Goal: Task Accomplishment & Management: Use online tool/utility

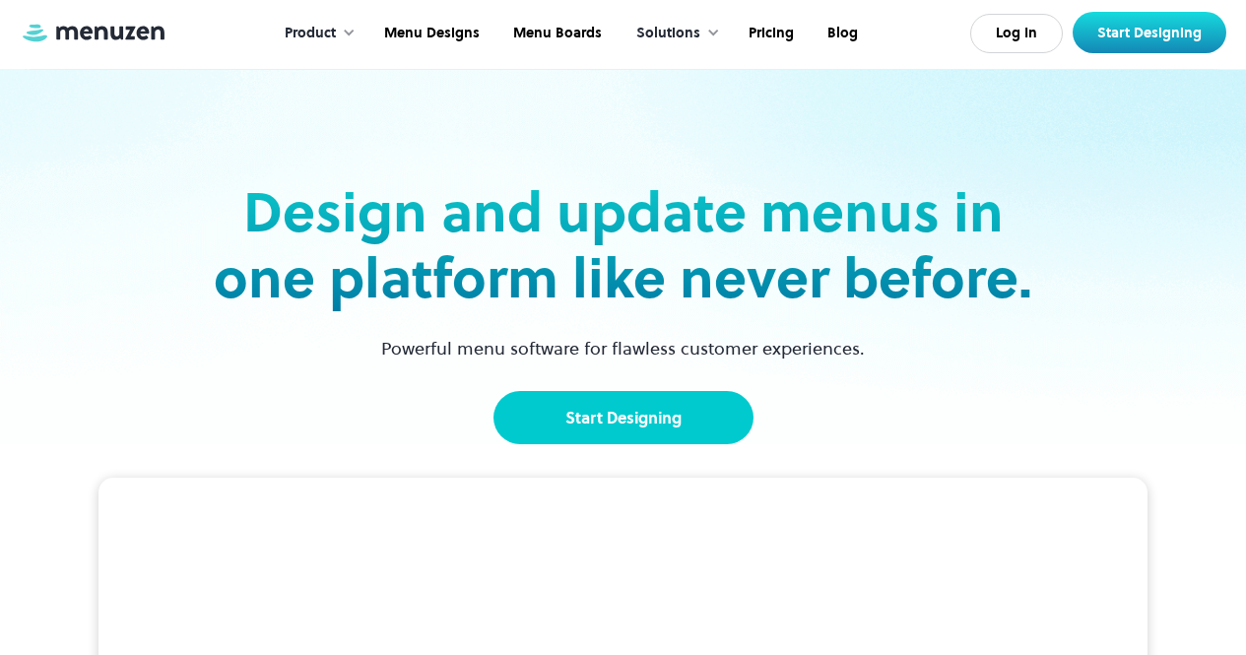
click at [673, 410] on link "Start Designing" at bounding box center [623, 417] width 260 height 53
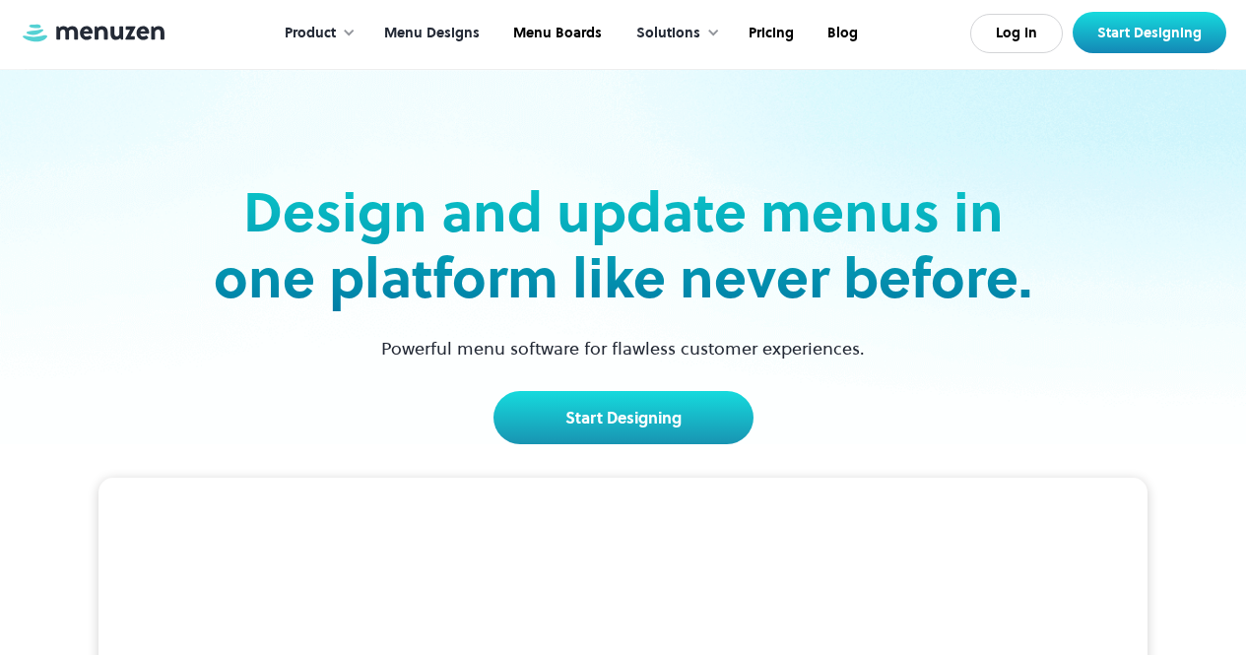
click at [462, 32] on link "Menu Designs" at bounding box center [429, 33] width 129 height 61
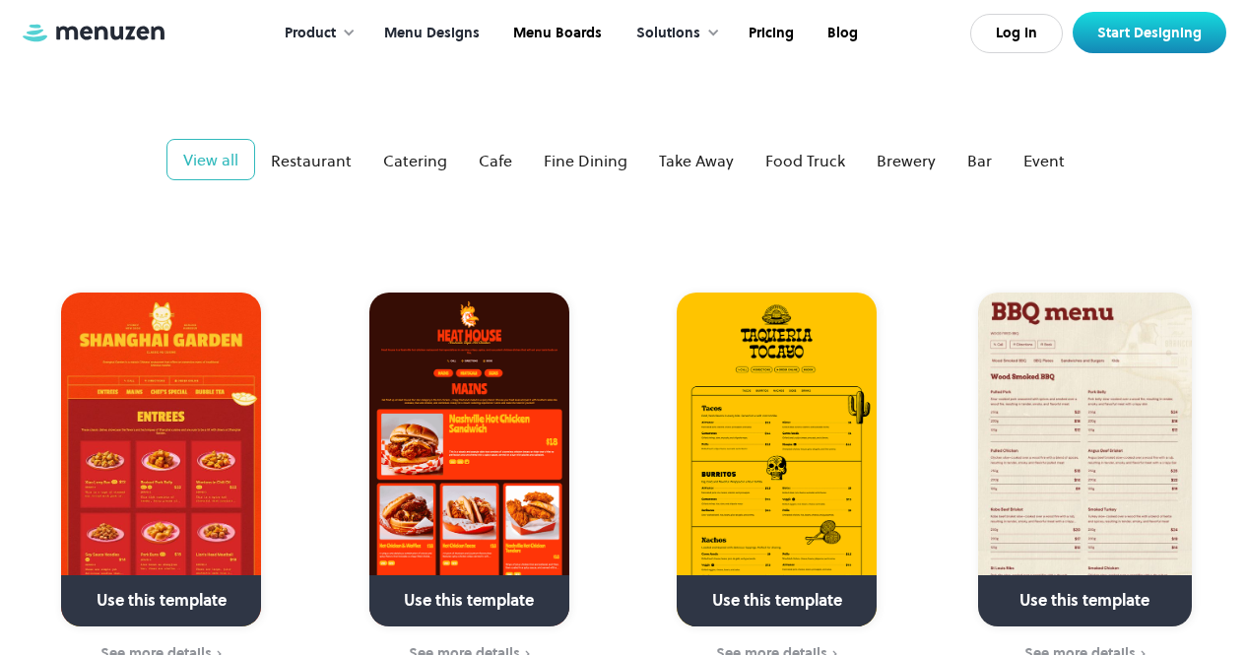
scroll to position [295, 0]
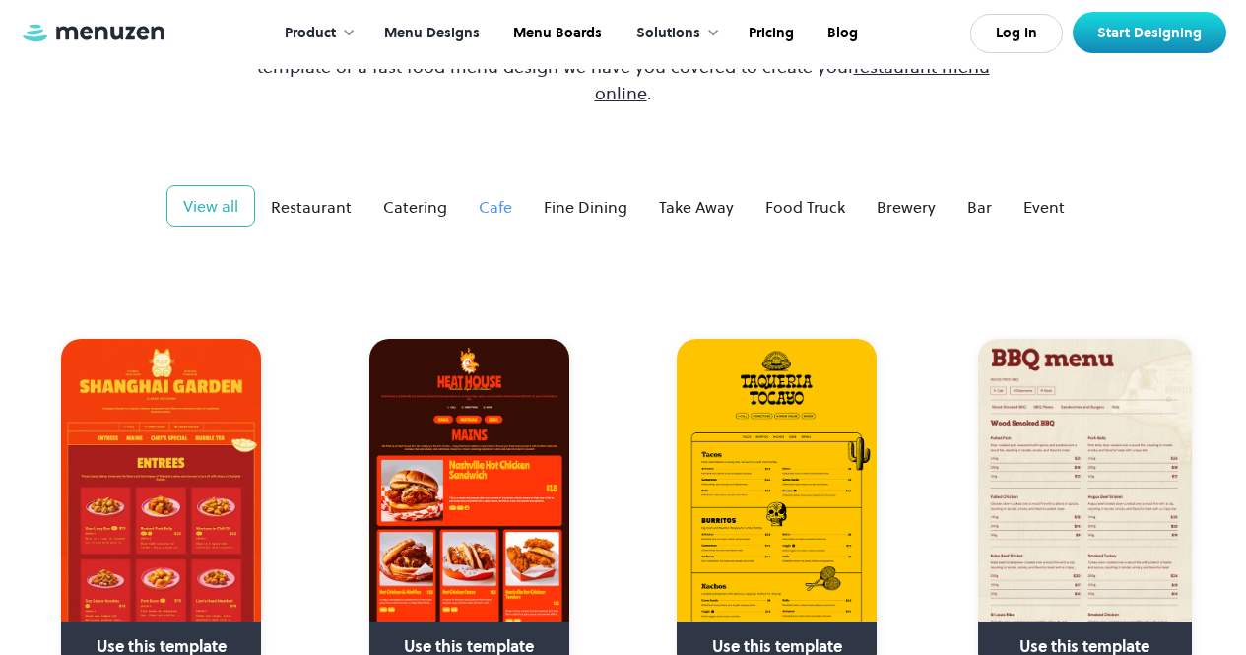
click at [493, 195] on div "Cafe" at bounding box center [495, 207] width 33 height 24
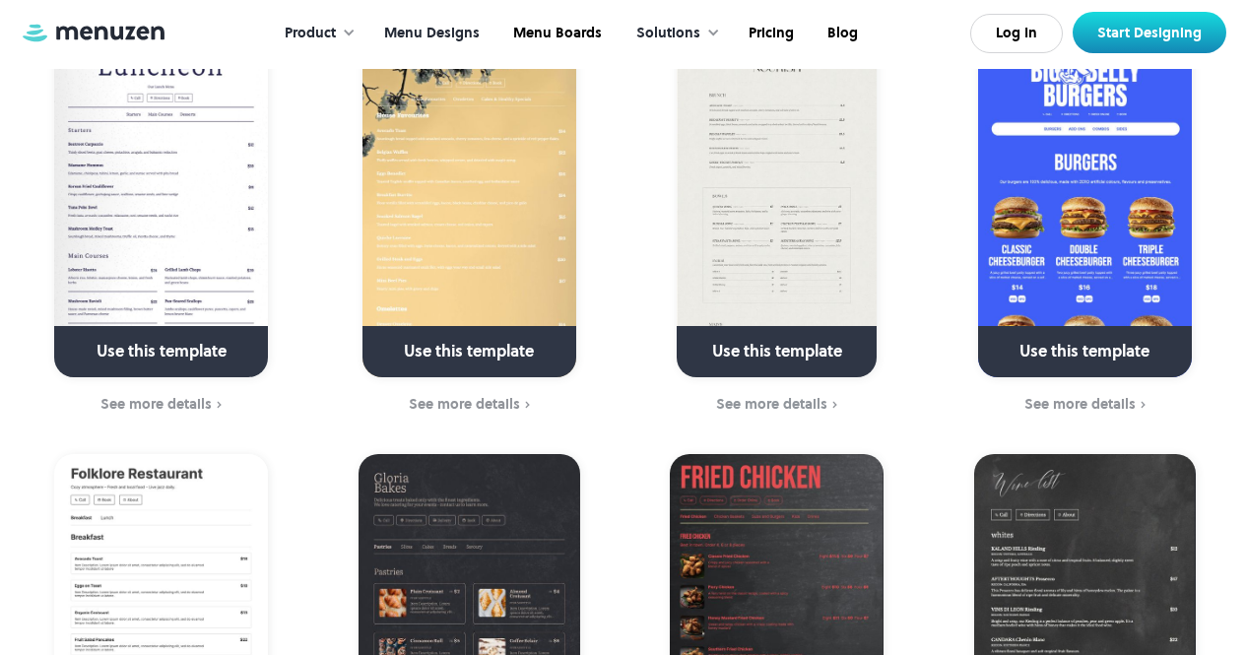
scroll to position [0, 0]
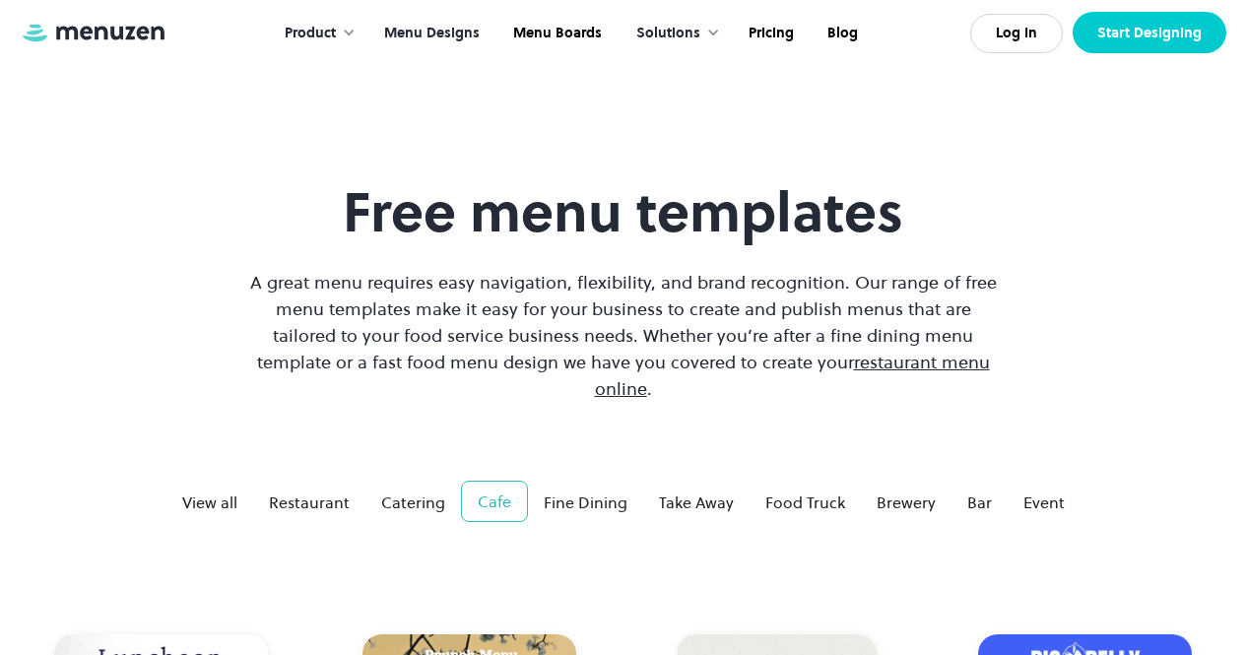
click at [1108, 29] on link "Start Designing" at bounding box center [1150, 32] width 154 height 41
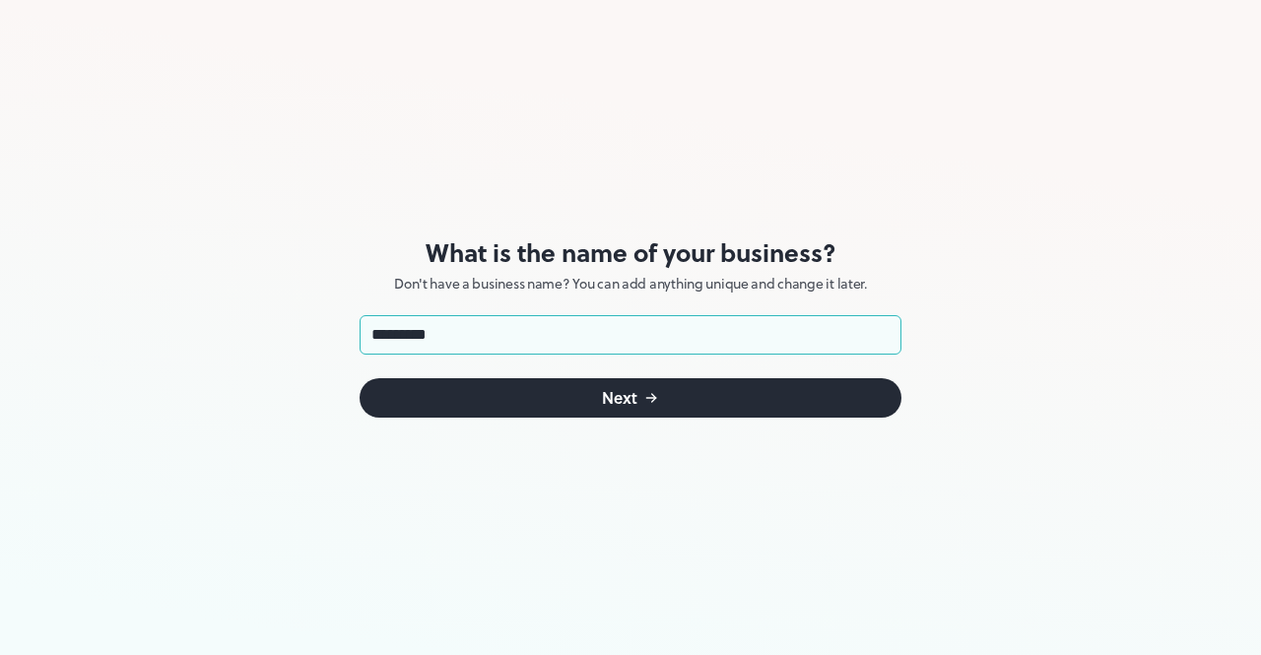
type input "*********"
click at [537, 401] on button "Next" at bounding box center [631, 397] width 542 height 39
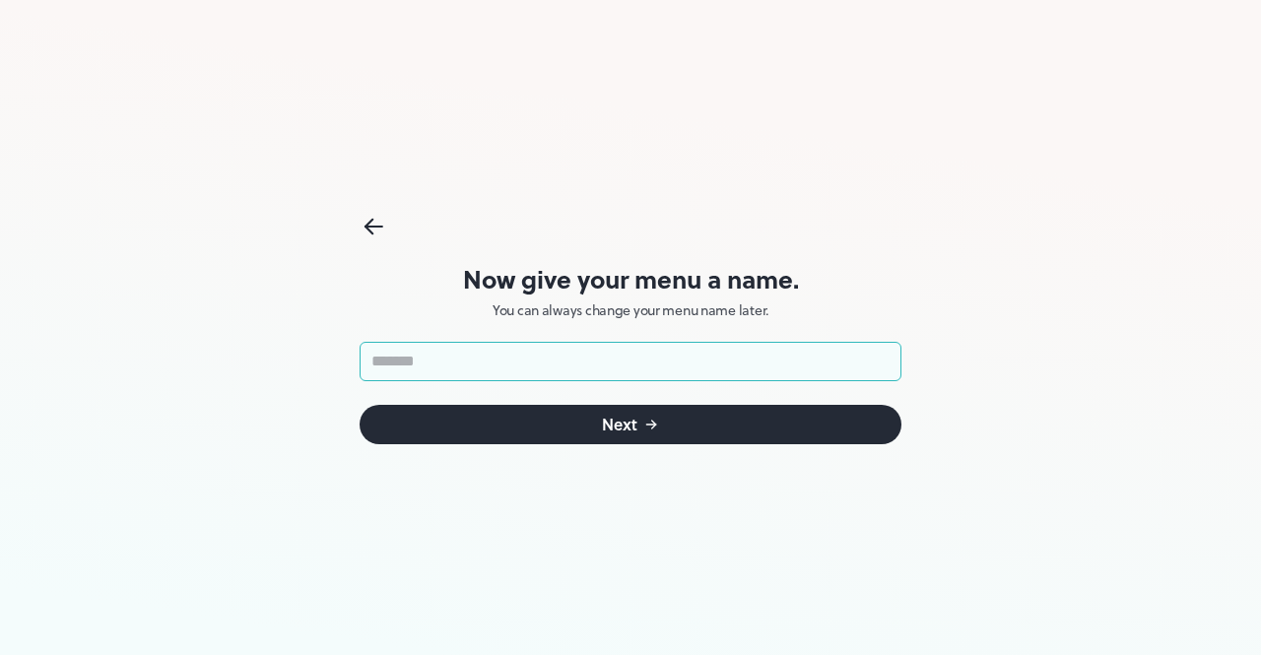
type input "*"
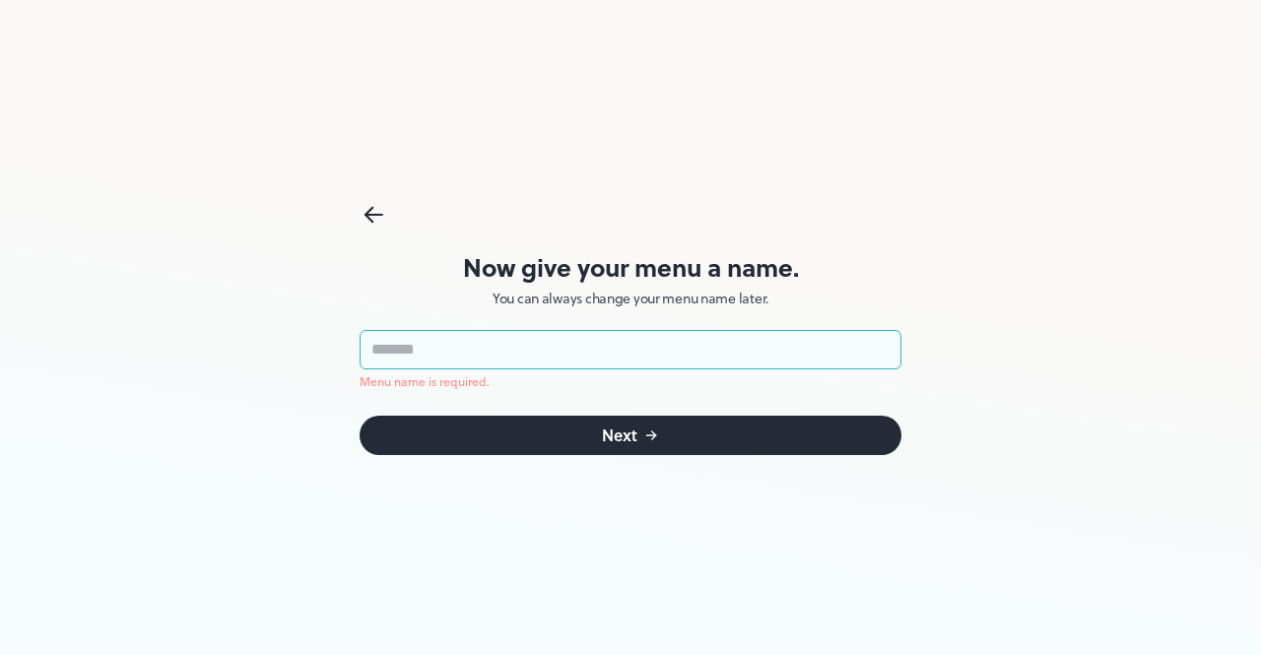
type input "*"
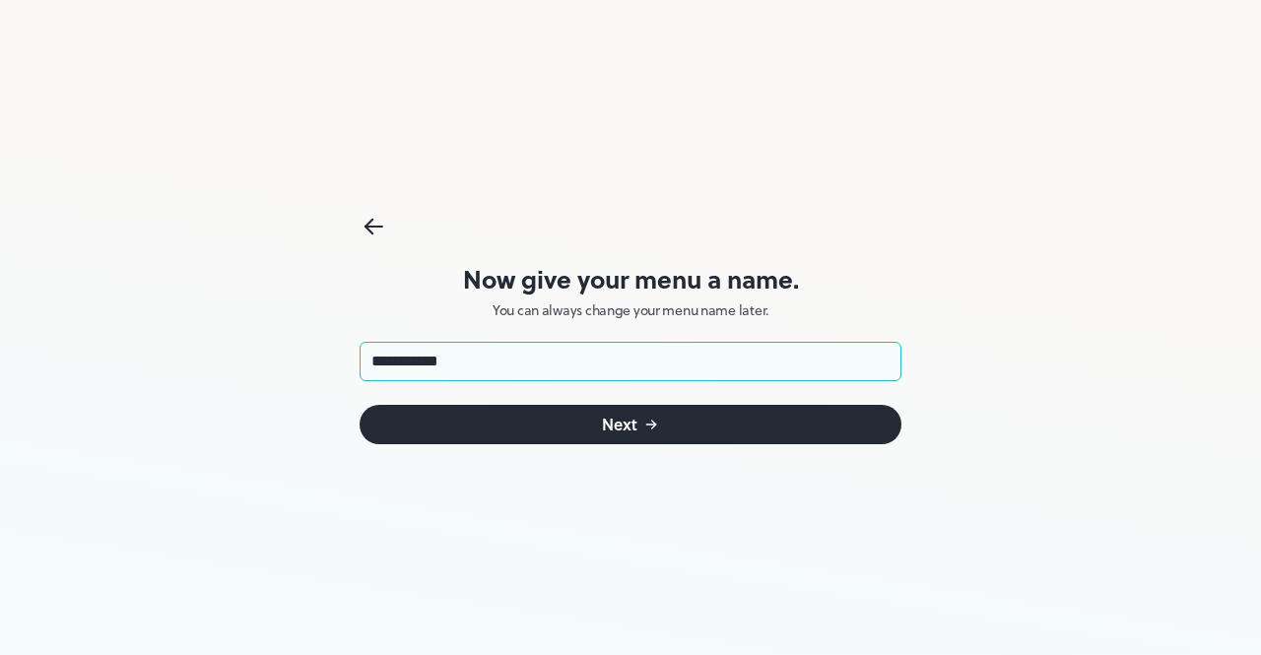
type input "**********"
click at [625, 428] on div "Next" at bounding box center [619, 425] width 35 height 16
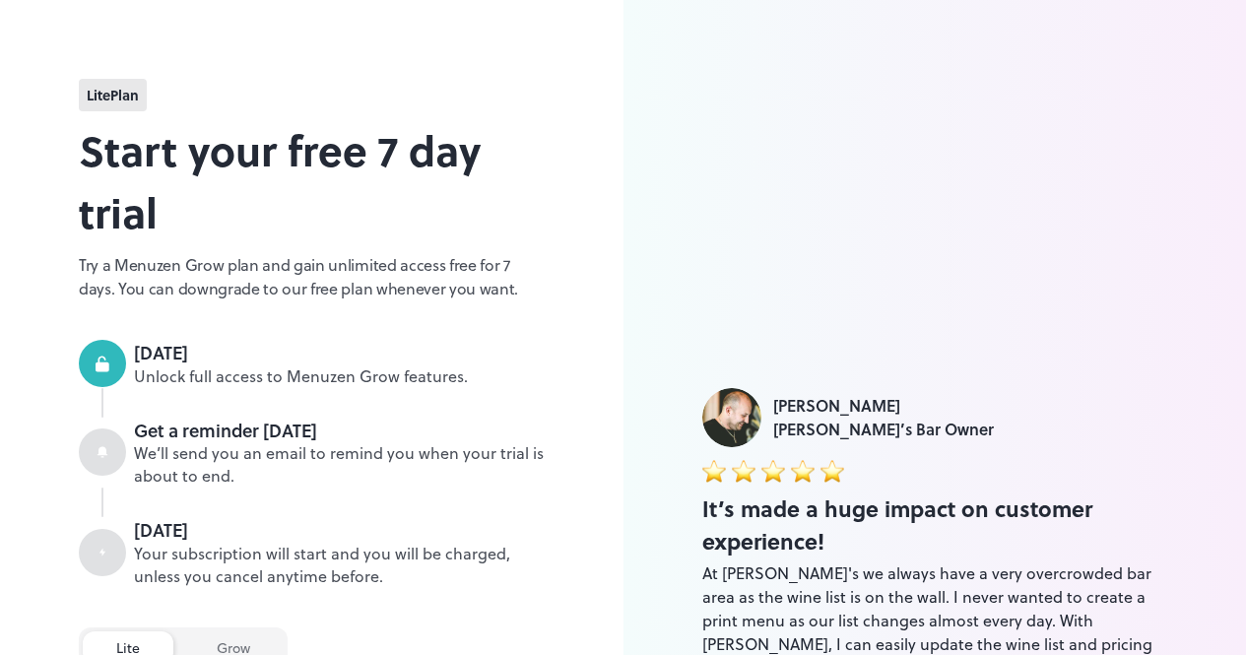
scroll to position [461, 0]
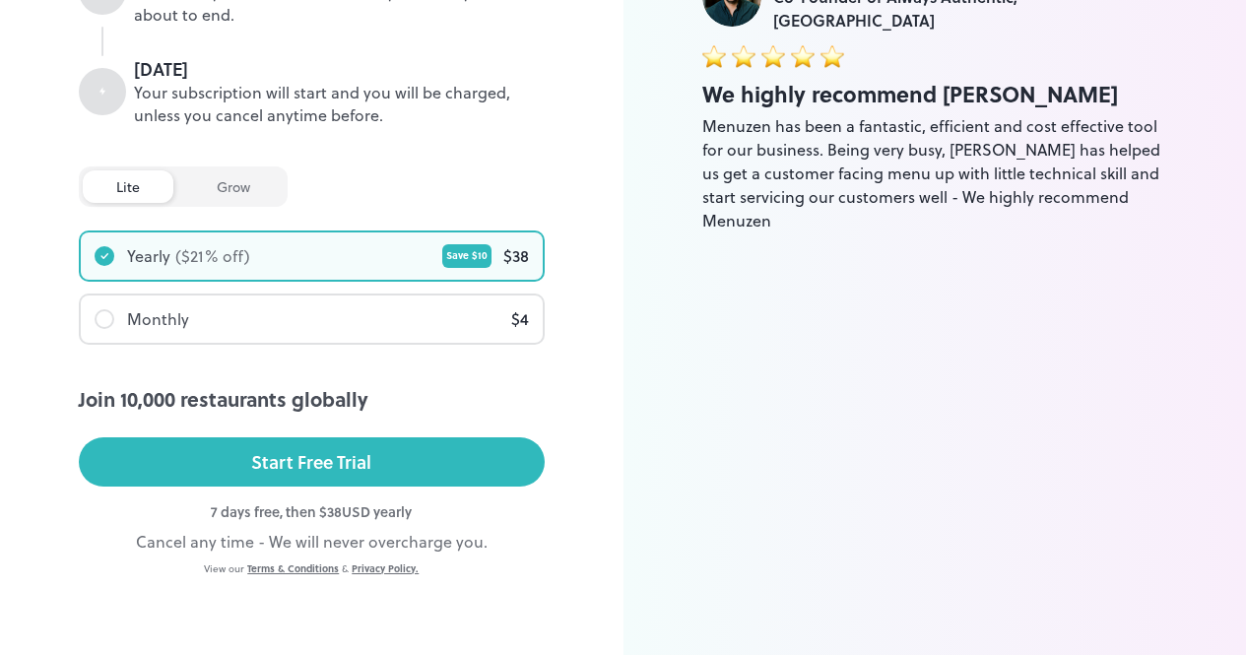
click at [203, 183] on div "grow" at bounding box center [233, 186] width 100 height 33
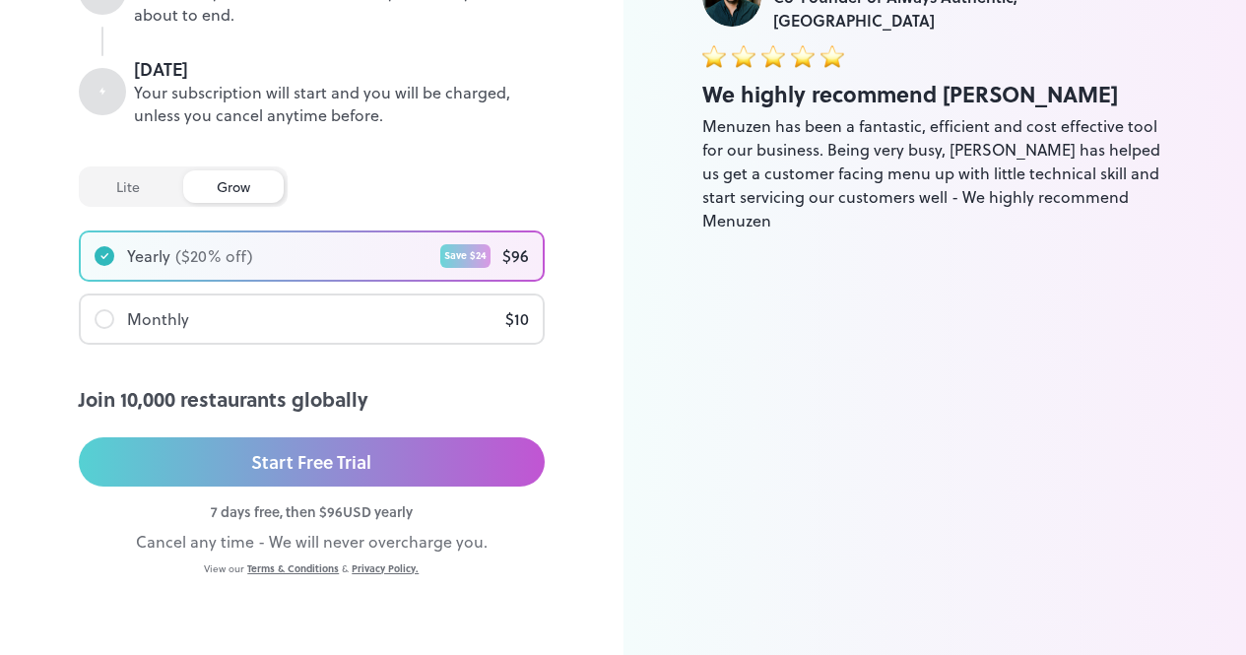
click at [141, 186] on div "lite" at bounding box center [128, 186] width 91 height 33
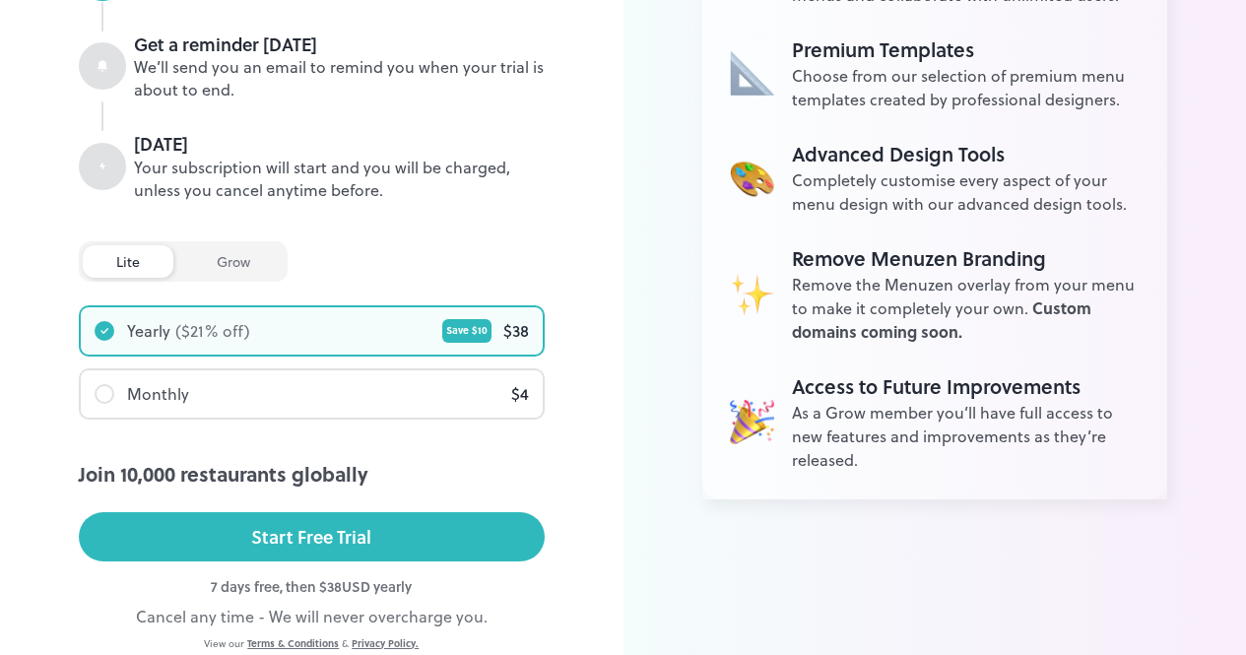
scroll to position [362, 0]
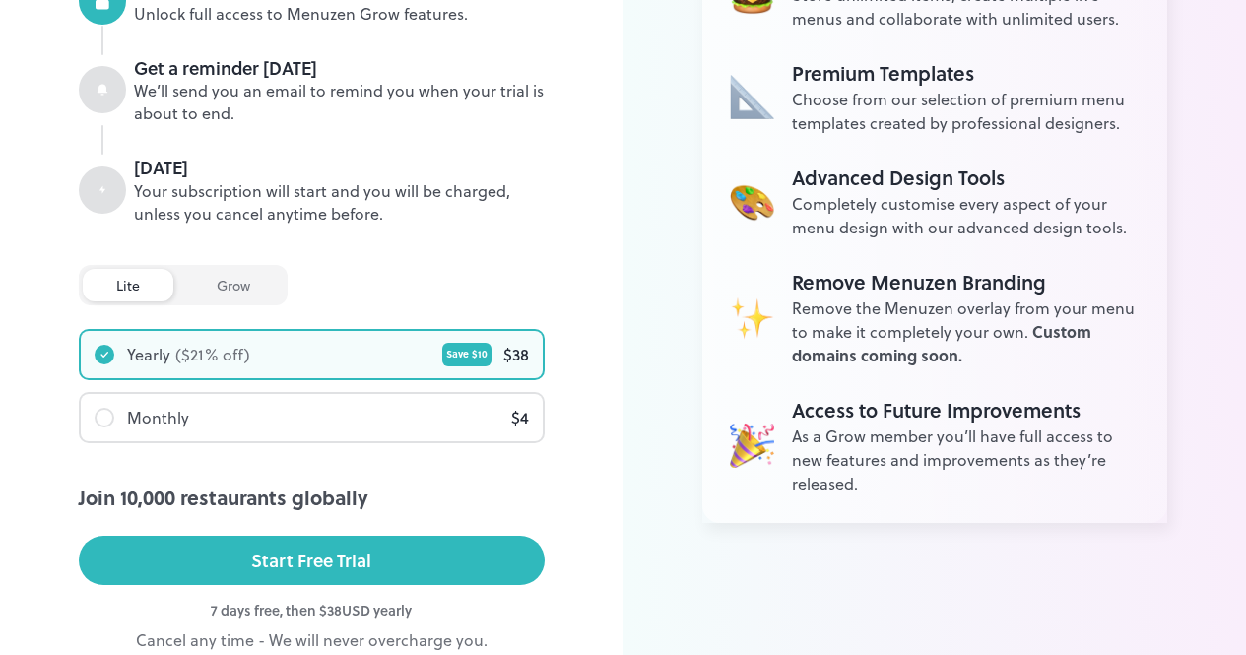
click at [163, 425] on div "Monthly" at bounding box center [158, 418] width 62 height 24
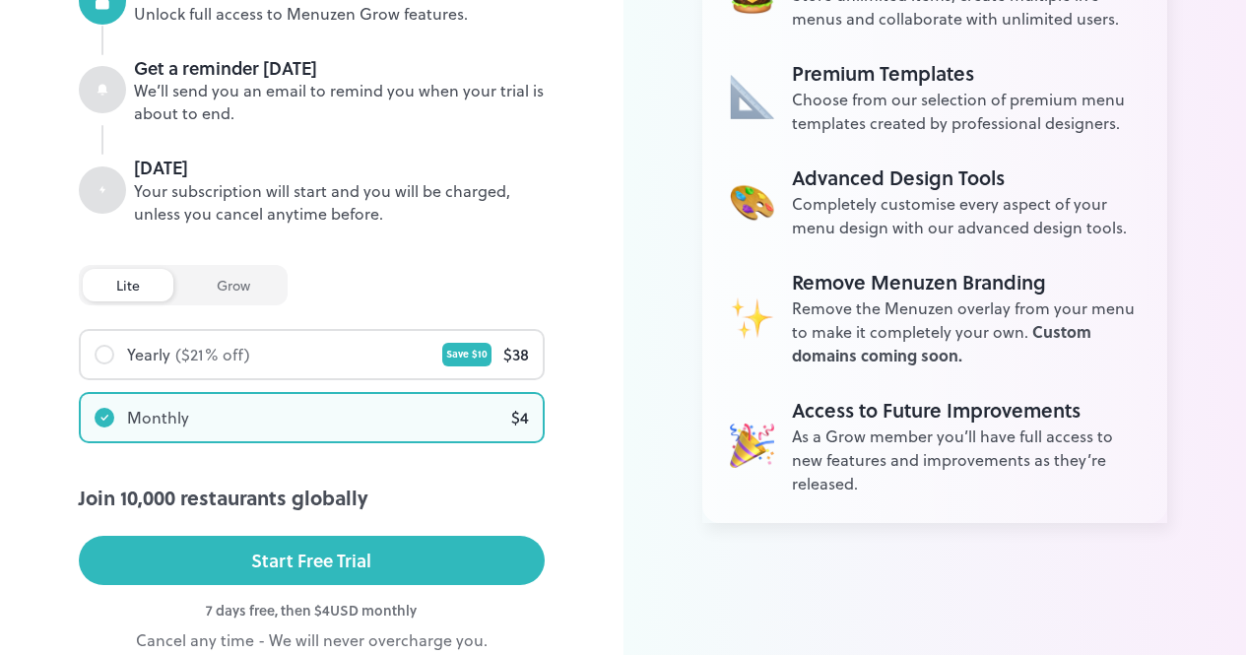
click at [147, 352] on div "Yearly" at bounding box center [148, 355] width 43 height 24
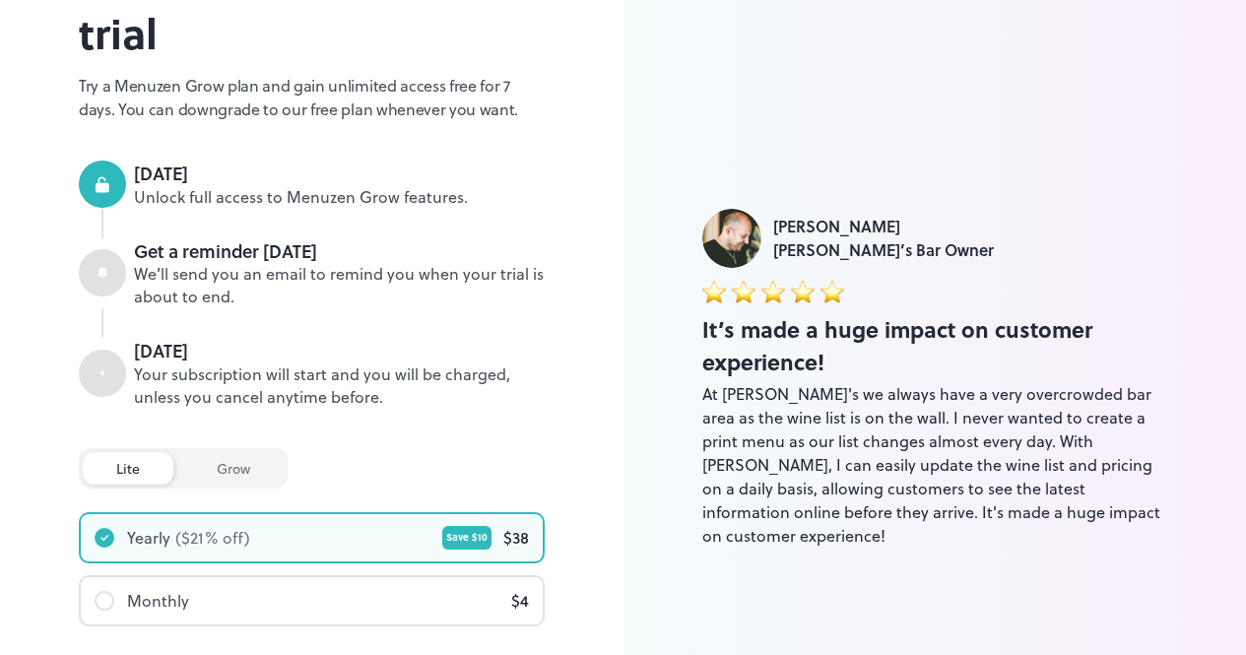
scroll to position [461, 0]
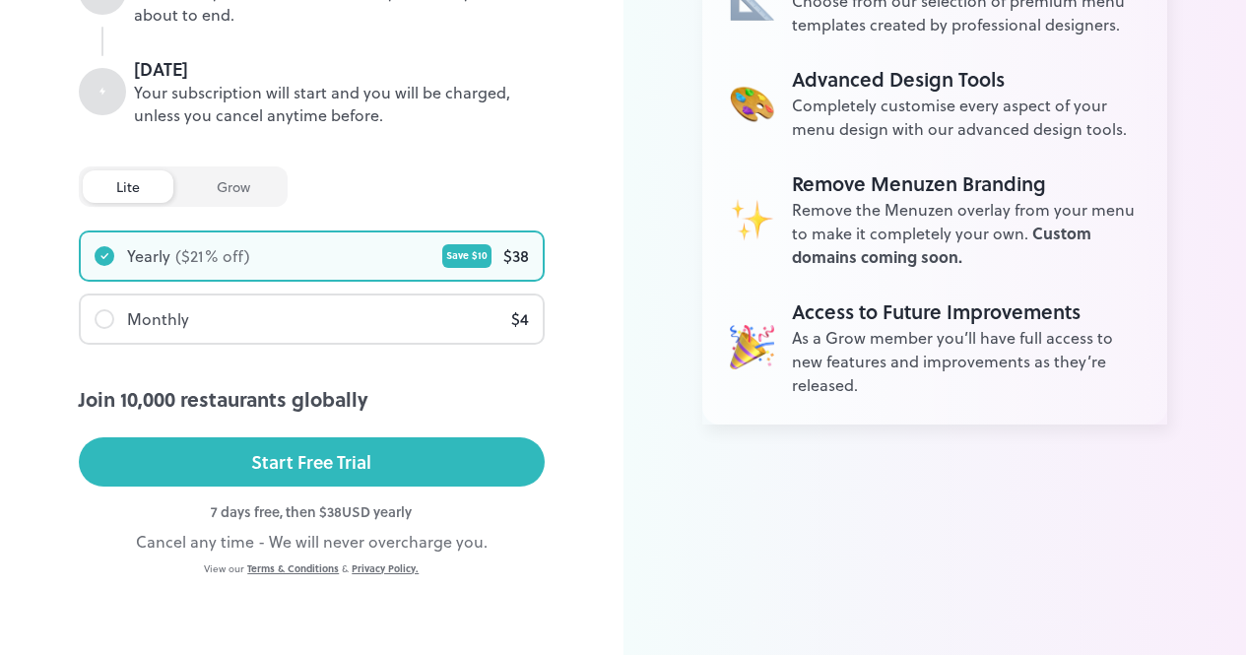
click at [387, 320] on div "Monthly $ 4" at bounding box center [312, 318] width 462 height 47
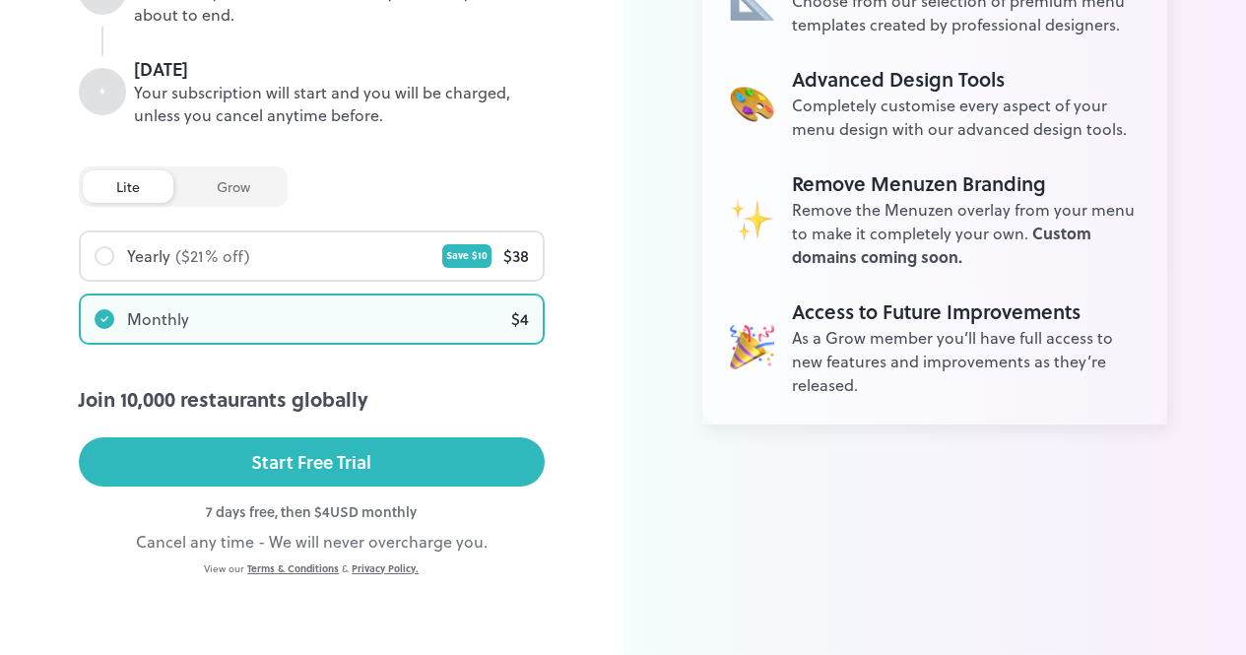
click at [385, 251] on div "Yearly ($ 21 % off) Save $ 10 $ 38" at bounding box center [312, 255] width 462 height 47
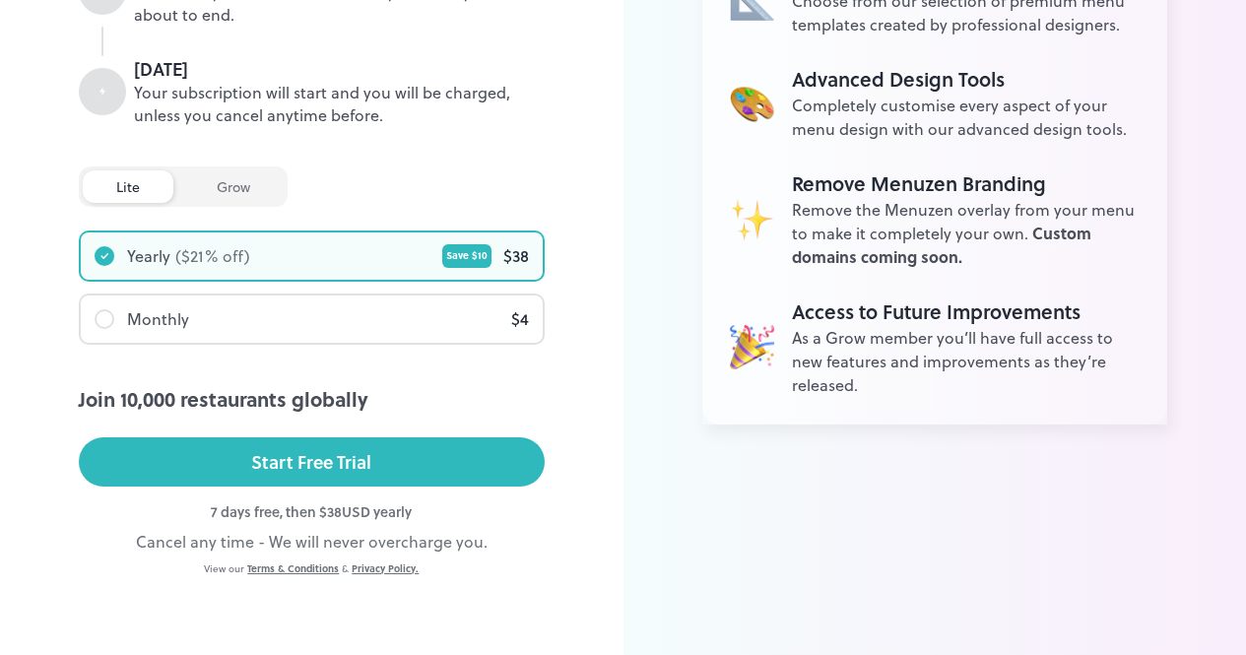
click at [376, 305] on div "Monthly $ 4" at bounding box center [312, 318] width 462 height 47
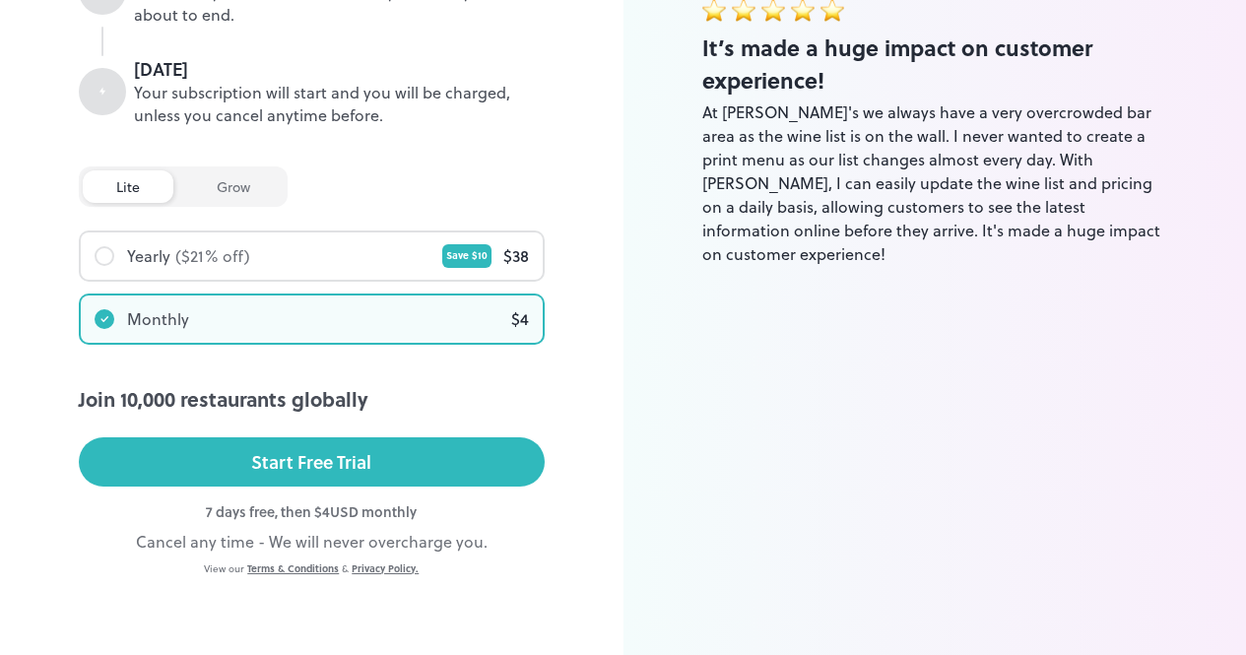
click at [226, 181] on div "grow" at bounding box center [233, 186] width 100 height 33
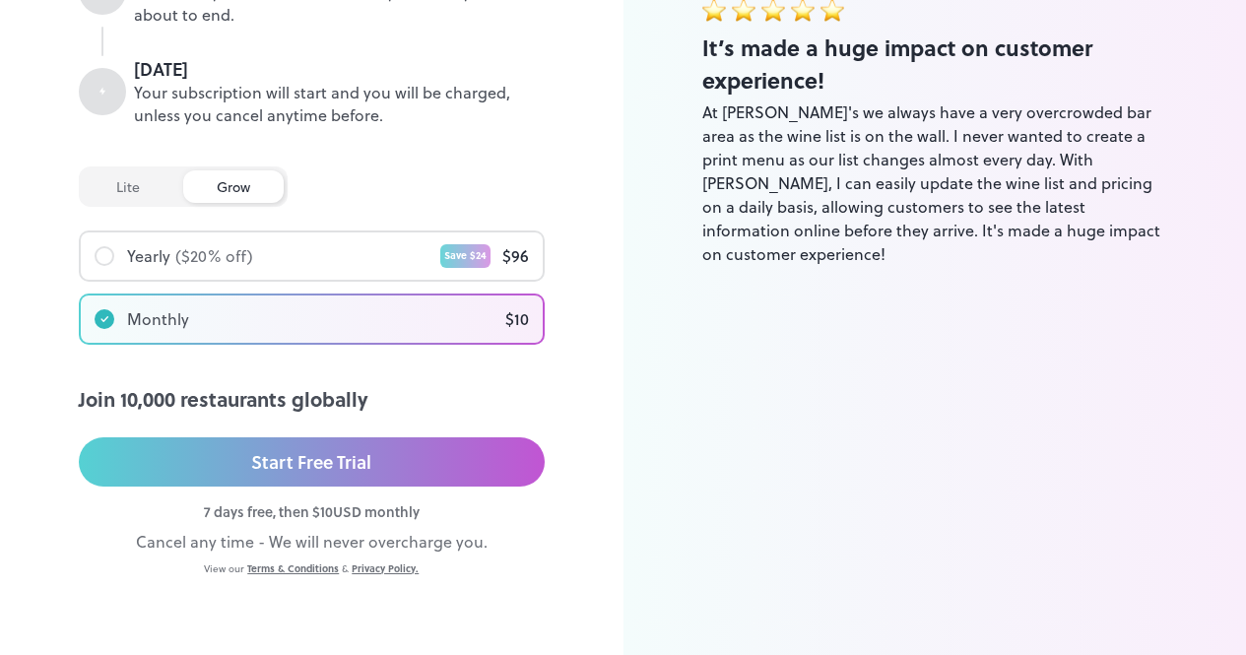
click at [131, 187] on div "lite" at bounding box center [128, 186] width 91 height 33
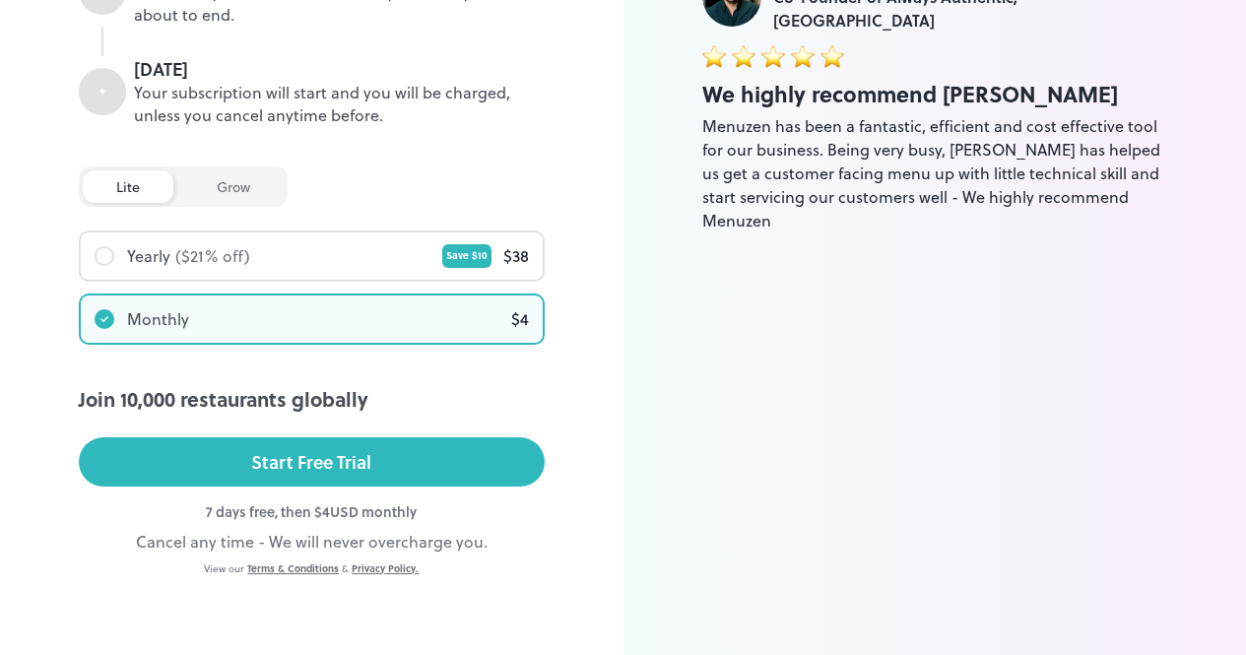
click at [308, 263] on div "Yearly ($ 21 % off) Save $ 10 $ 38" at bounding box center [312, 255] width 462 height 47
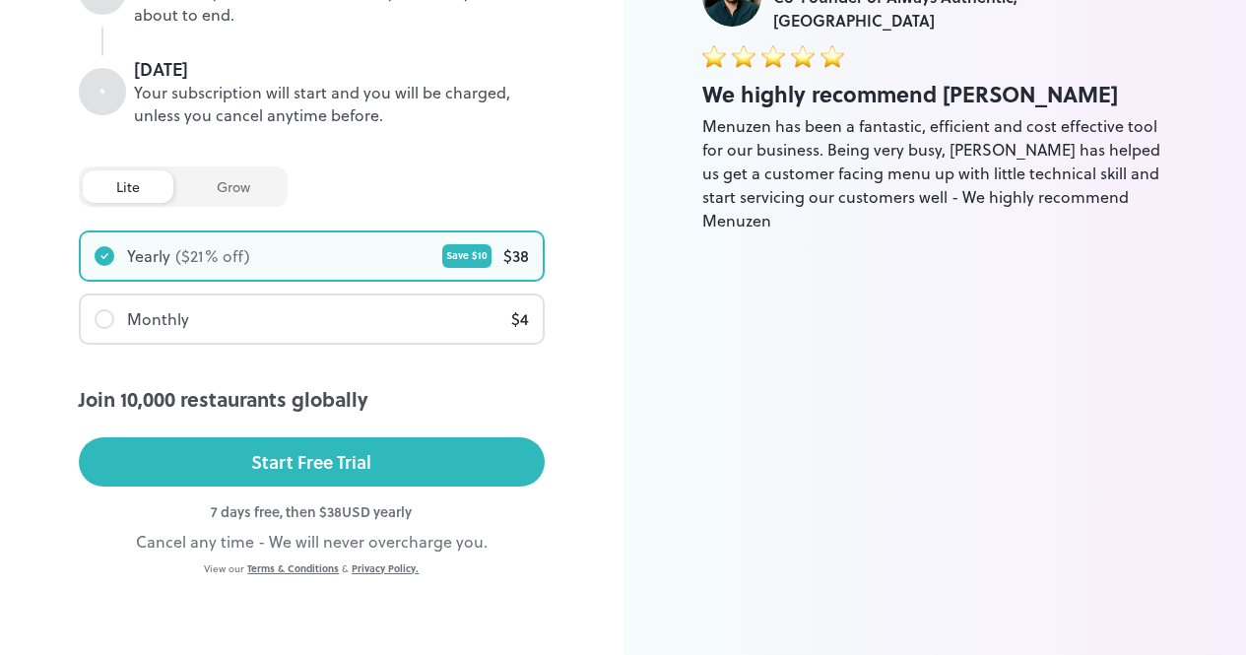
click at [226, 185] on div "grow" at bounding box center [233, 186] width 100 height 33
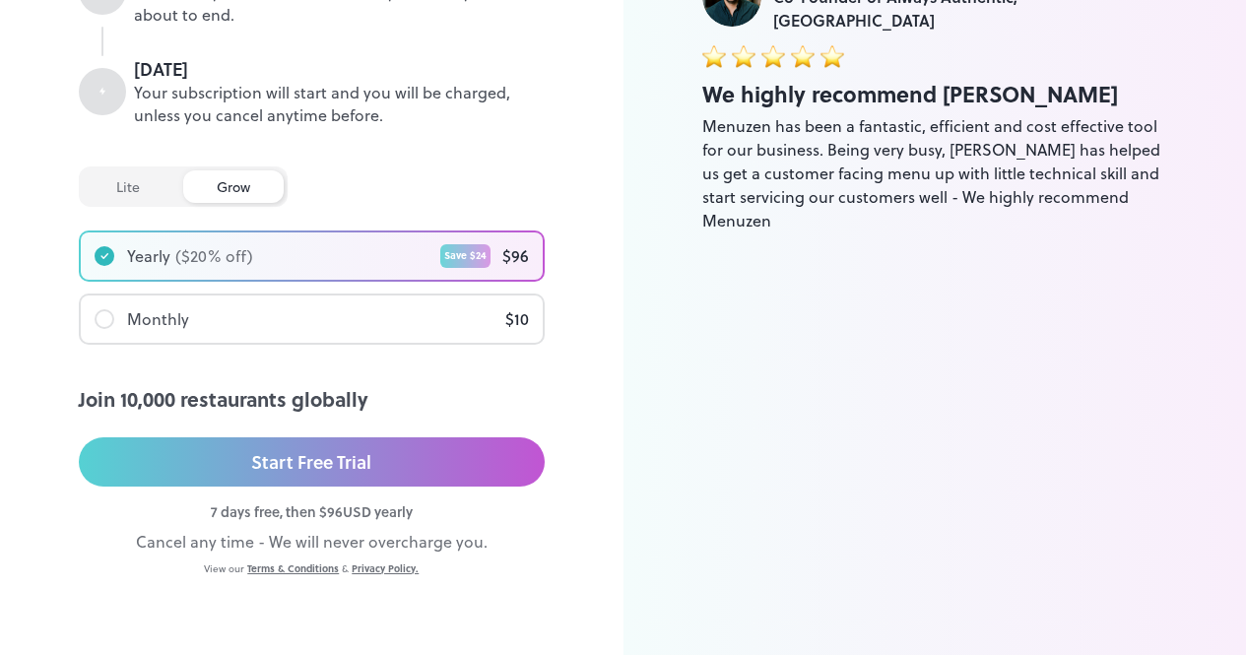
click at [239, 331] on div "Monthly $ 10" at bounding box center [312, 318] width 462 height 47
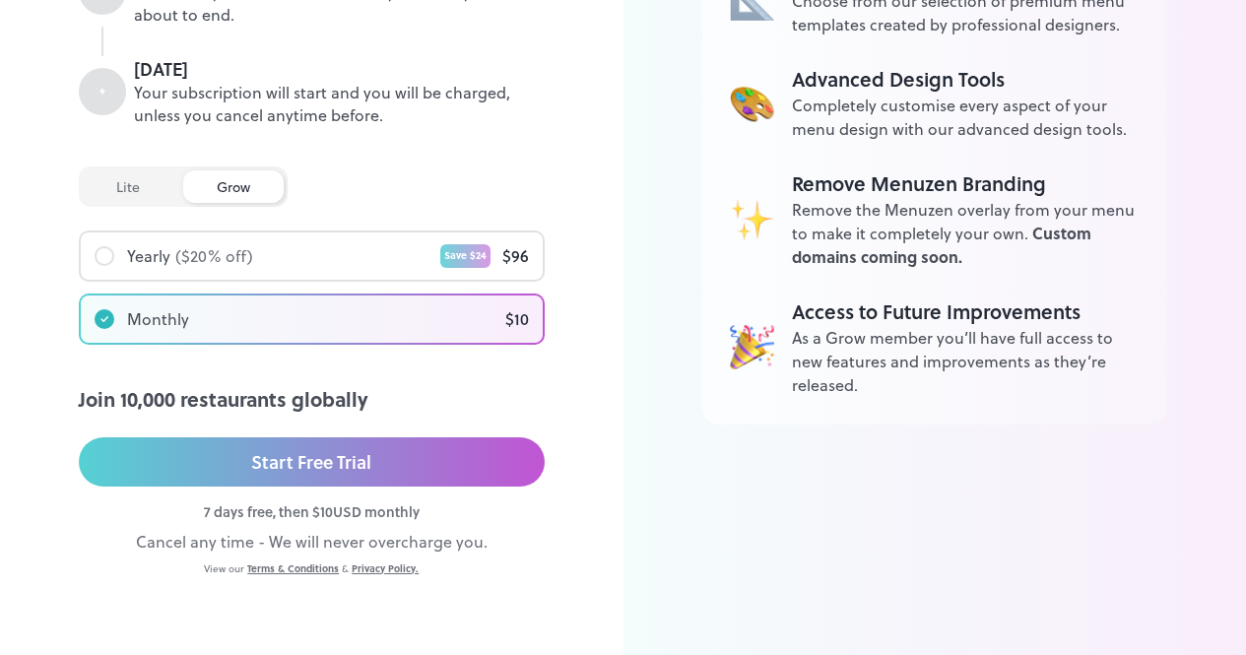
click at [236, 253] on div "($ 20 % off)" at bounding box center [214, 256] width 78 height 24
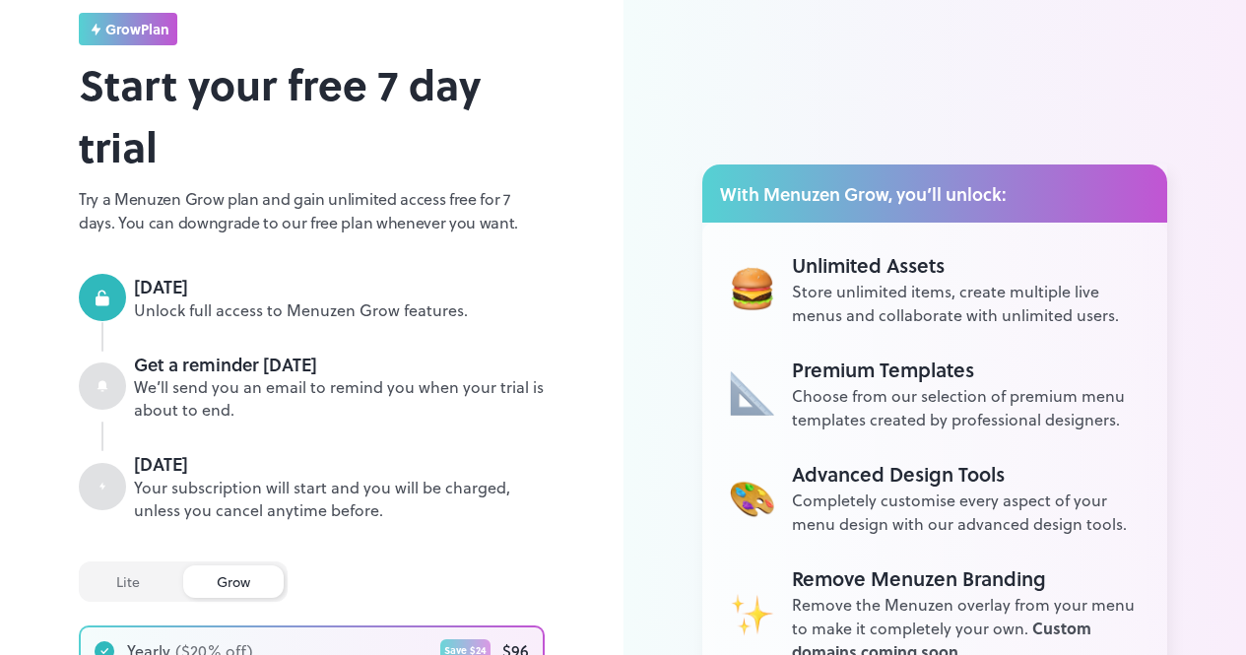
scroll to position [0, 0]
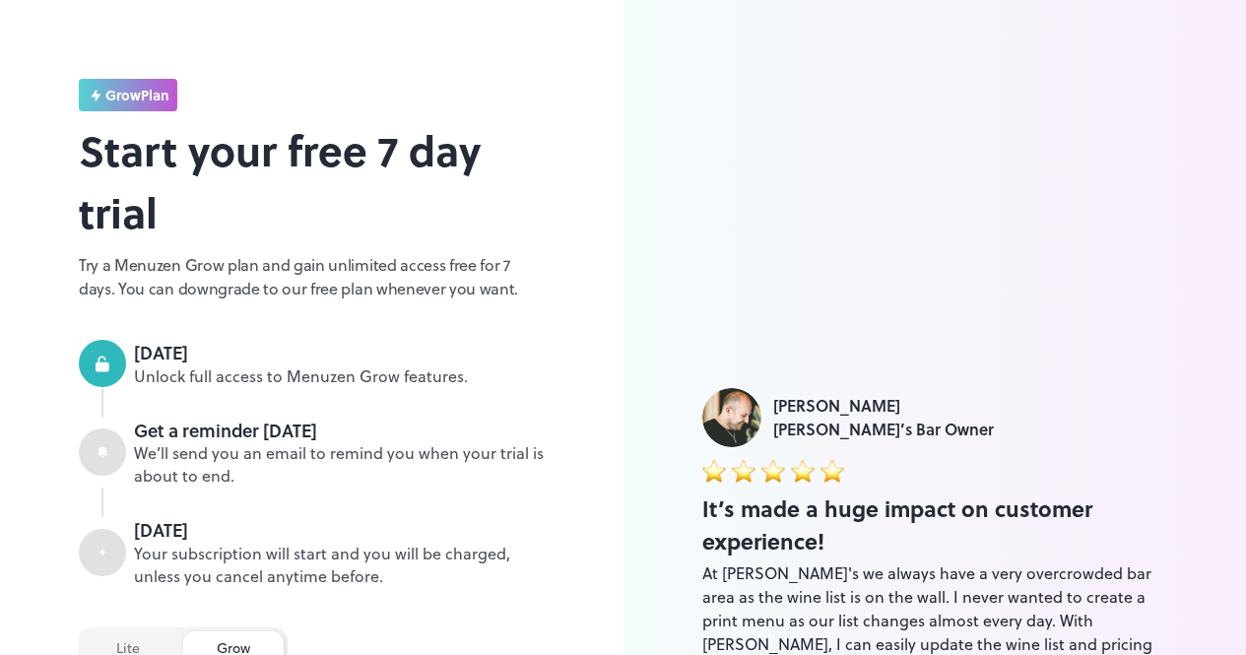
click at [1195, 16] on div "Luke Foyle Juanita’s Bar Owner It’s made a huge impact on customer experience! …" at bounding box center [934, 558] width 623 height 1116
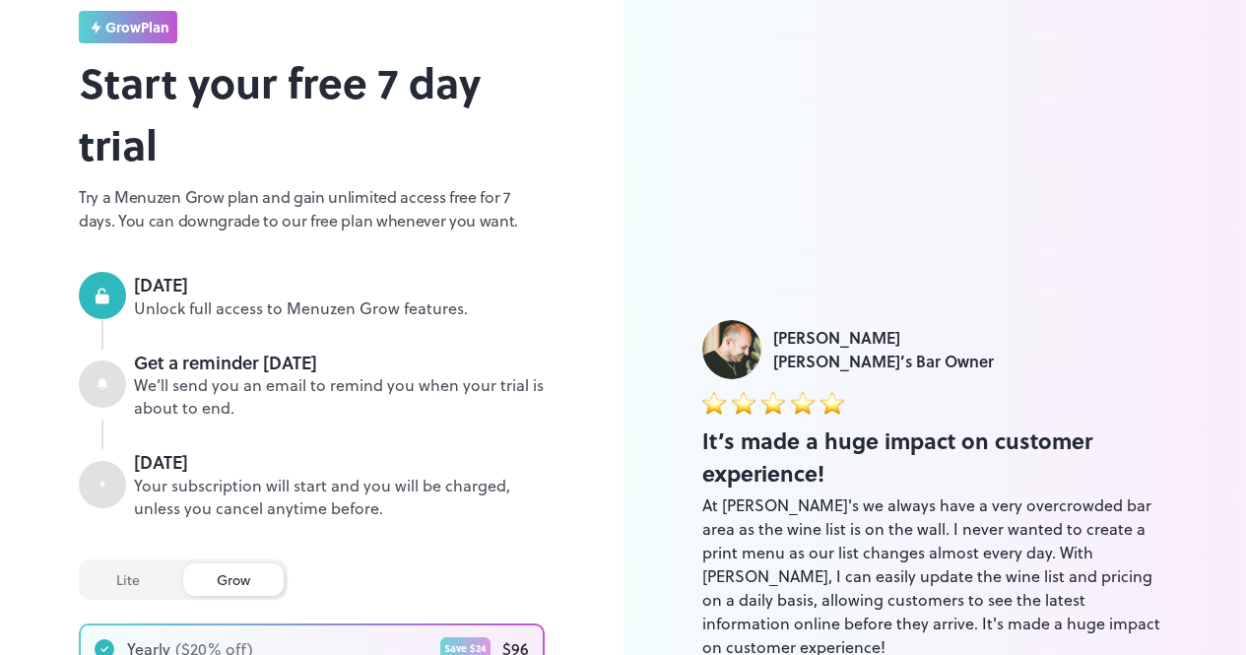
scroll to position [67, 0]
click at [100, 385] on icon at bounding box center [103, 385] width 11 height 11
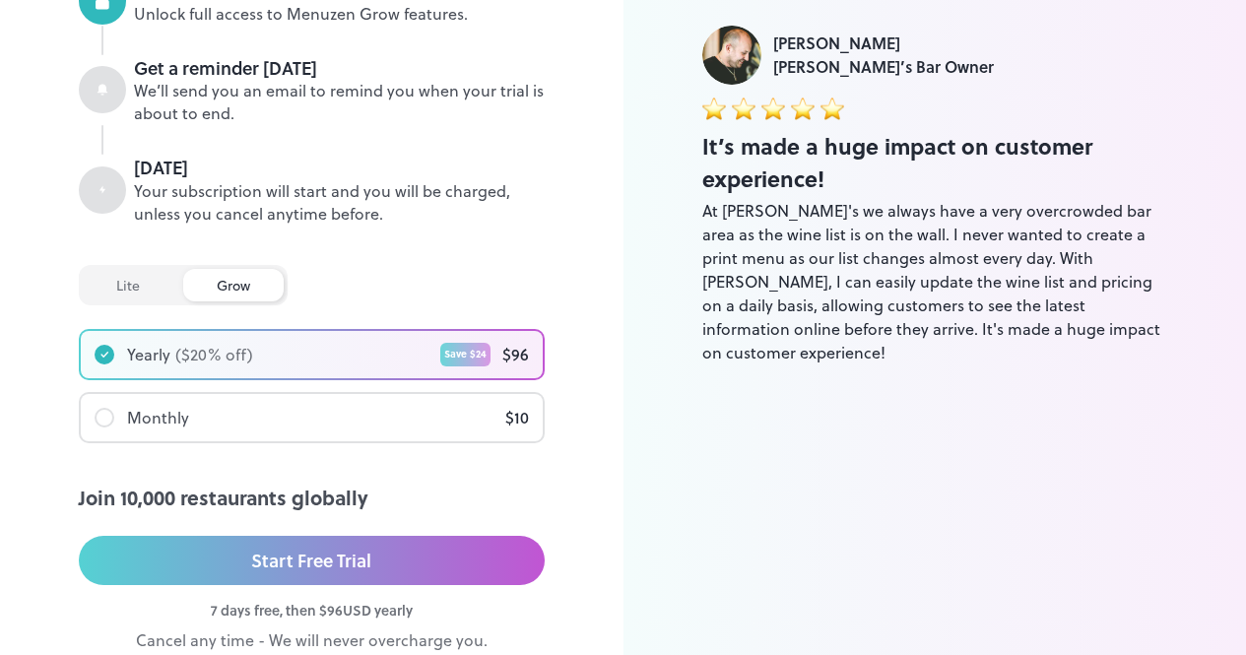
click at [136, 286] on div "lite" at bounding box center [128, 285] width 91 height 33
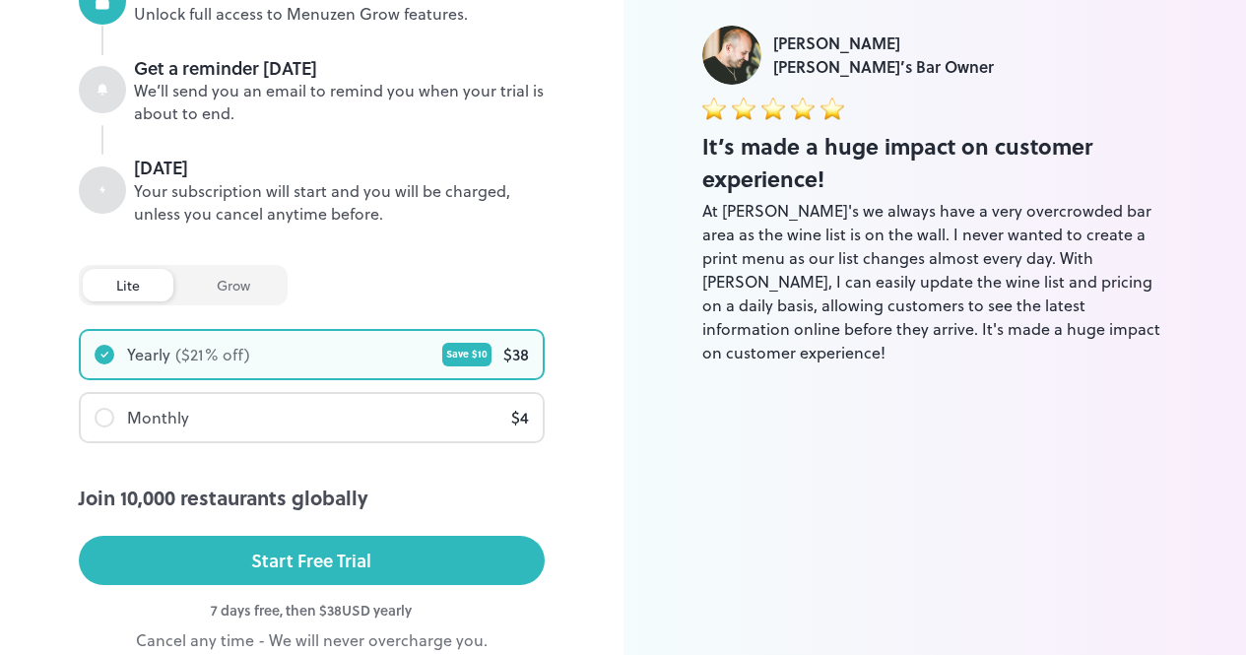
scroll to position [461, 0]
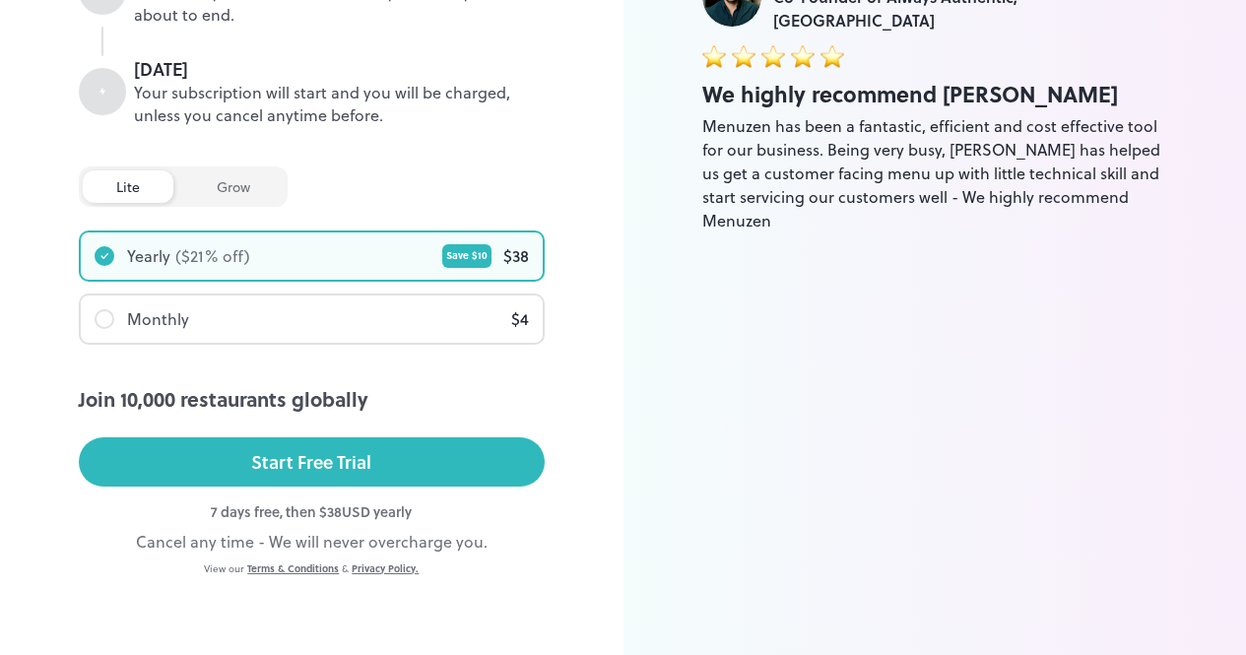
drag, startPoint x: 1018, startPoint y: 503, endPoint x: 763, endPoint y: 455, distance: 259.6
click at [1017, 503] on div "Jade Hajj Co-Founder of Always Authentic, Sydney We highly recommend Menuzen Me…" at bounding box center [934, 97] width 623 height 1116
click at [254, 185] on div "grow" at bounding box center [233, 186] width 100 height 33
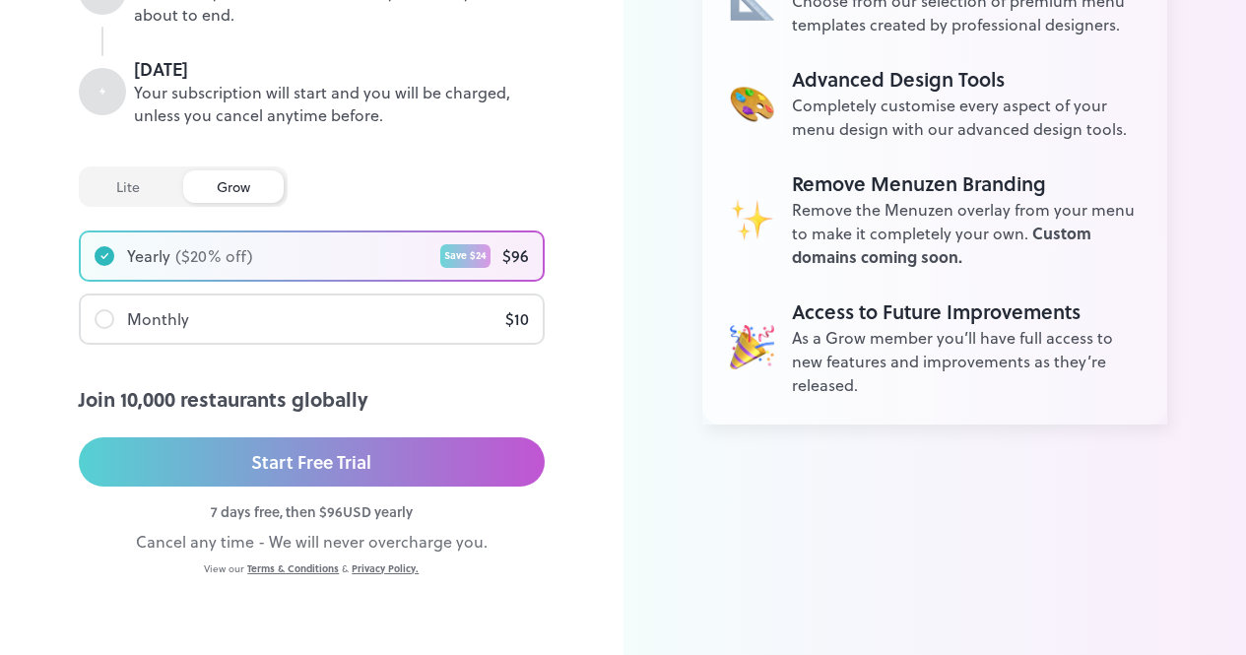
click at [354, 466] on div "Start Free Trial" at bounding box center [311, 462] width 120 height 30
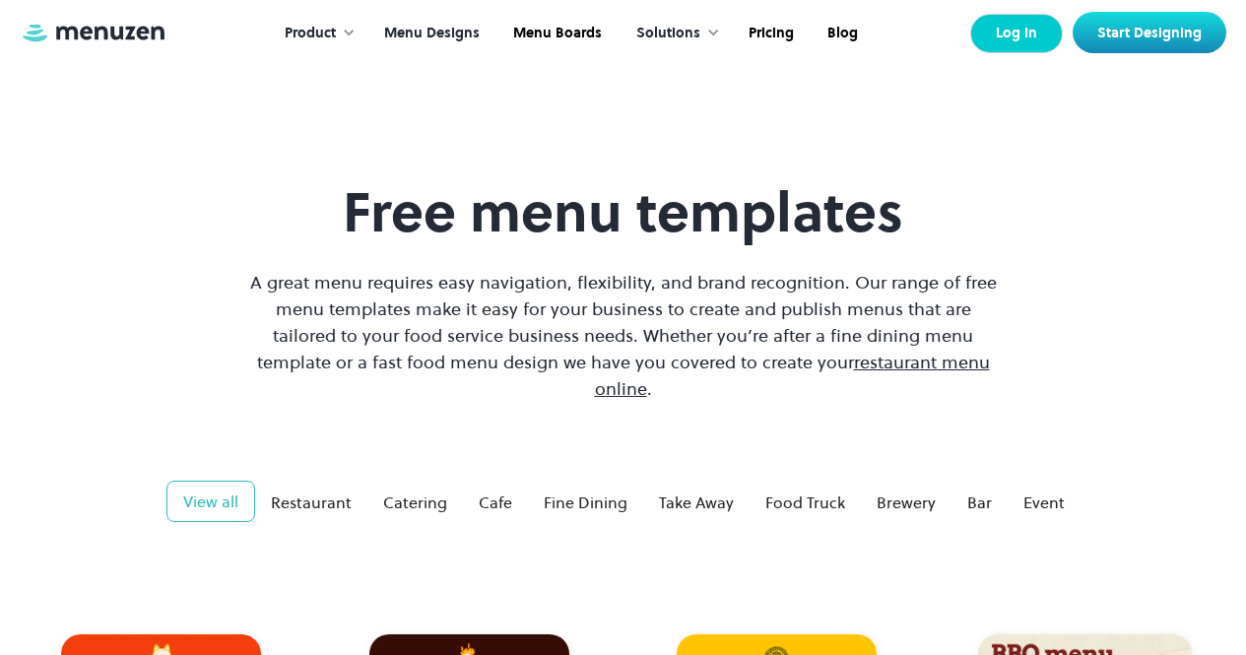
click at [1024, 26] on link "Log In" at bounding box center [1016, 33] width 93 height 39
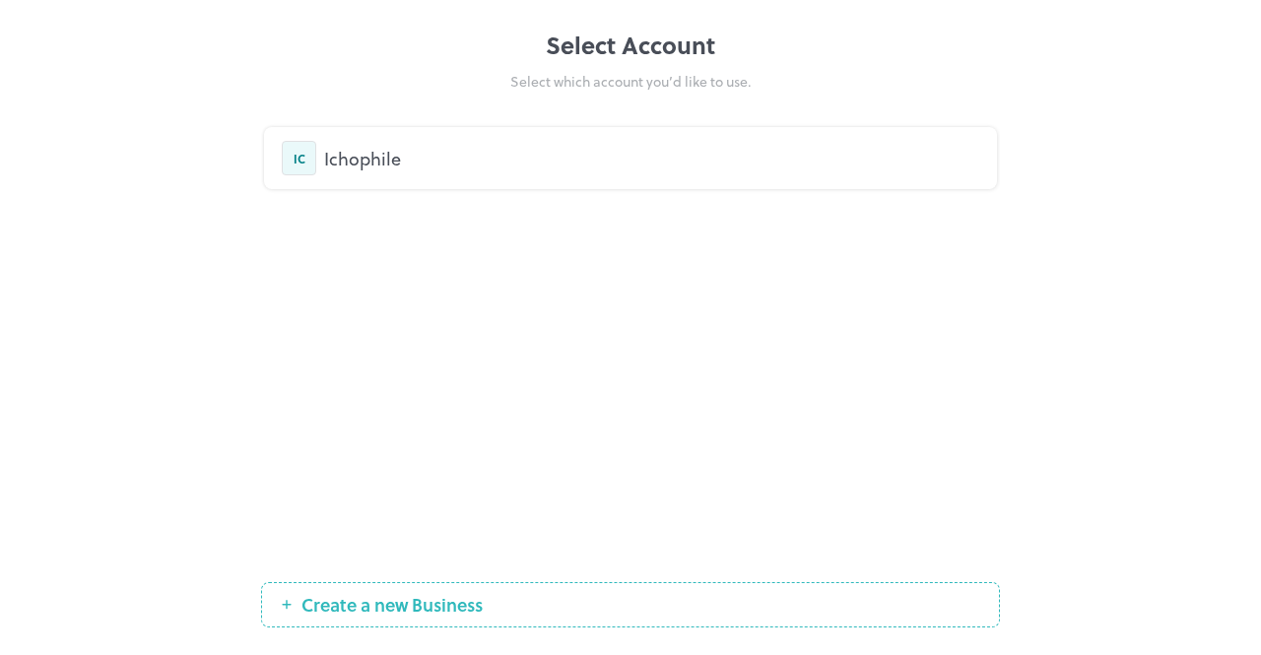
click at [470, 164] on div "Ichophile" at bounding box center [651, 158] width 655 height 27
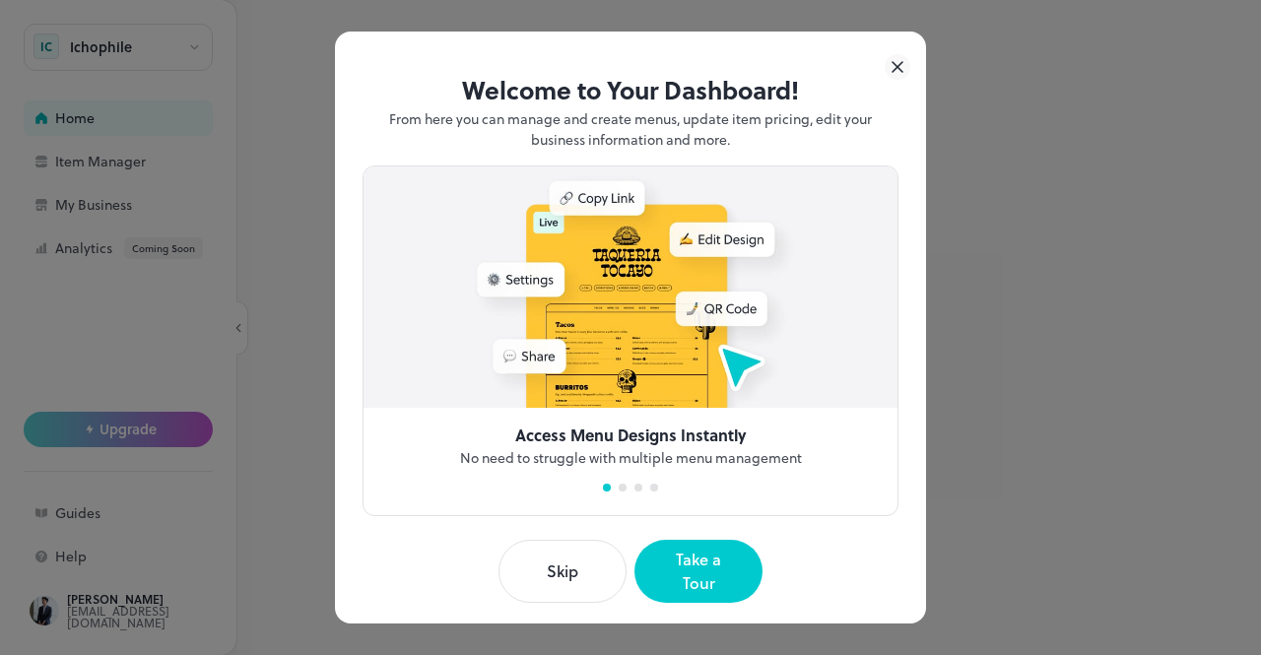
click at [581, 569] on button "Skip" at bounding box center [562, 571] width 128 height 63
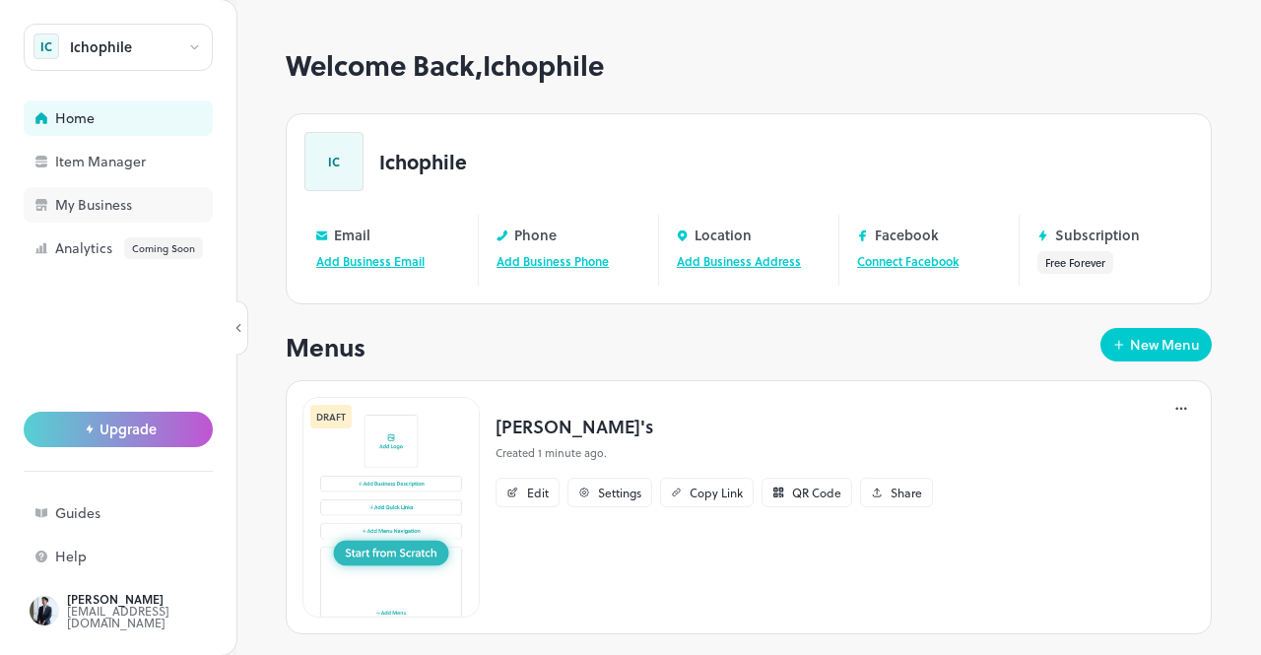
click at [96, 210] on div "My Business" at bounding box center [153, 205] width 197 height 14
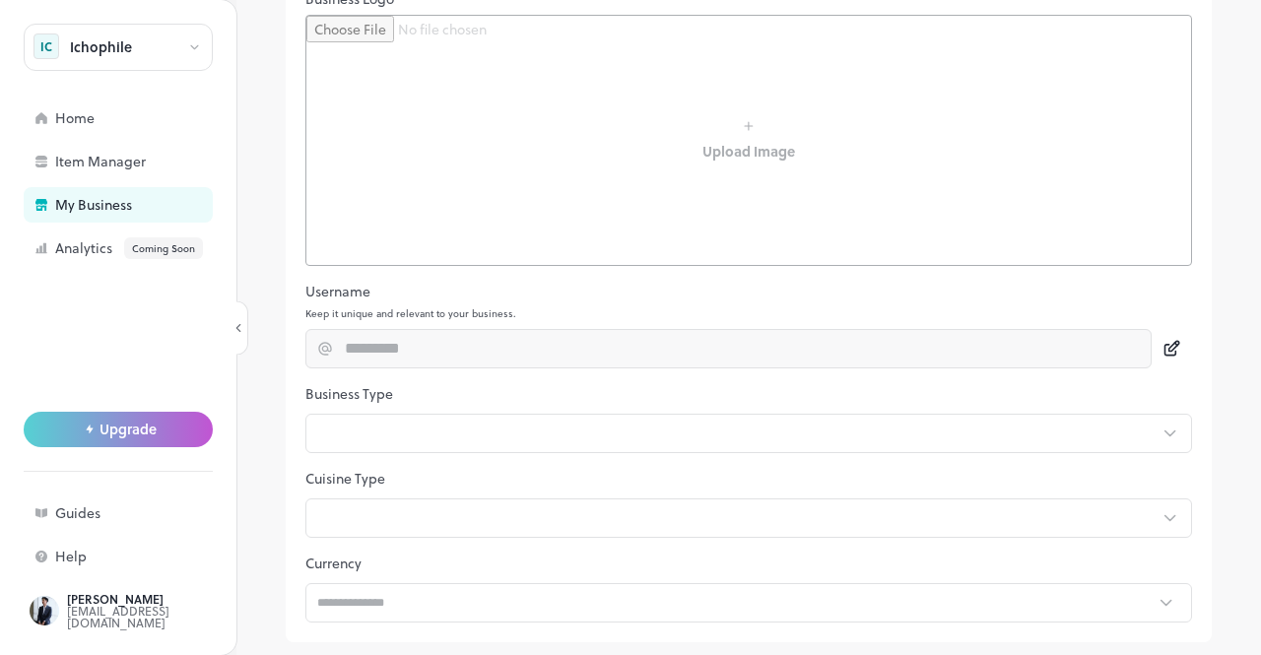
scroll to position [446, 0]
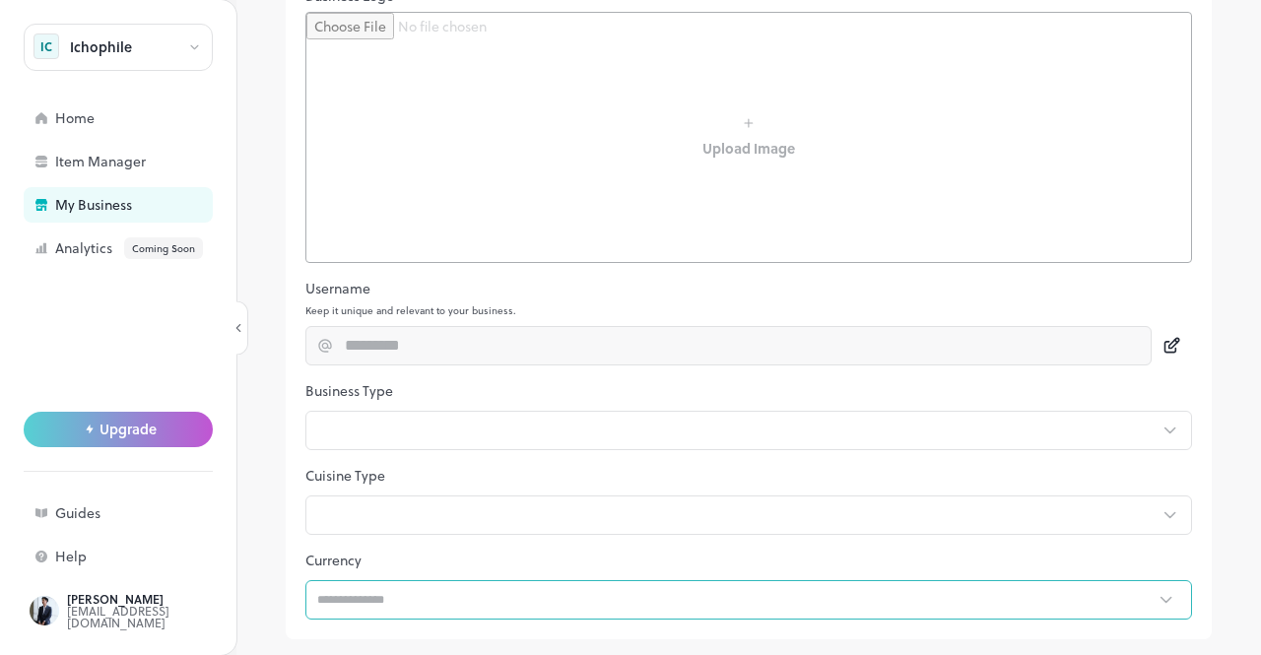
click at [365, 599] on input "text" at bounding box center [729, 599] width 848 height 39
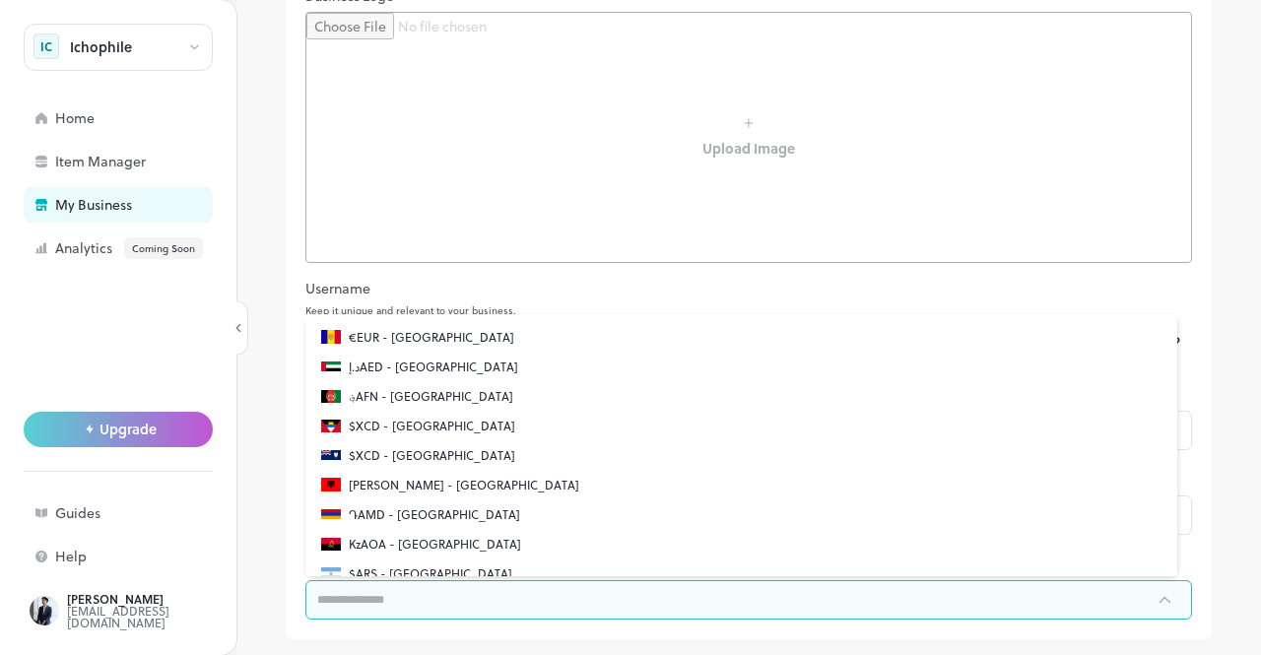
type input "*********"
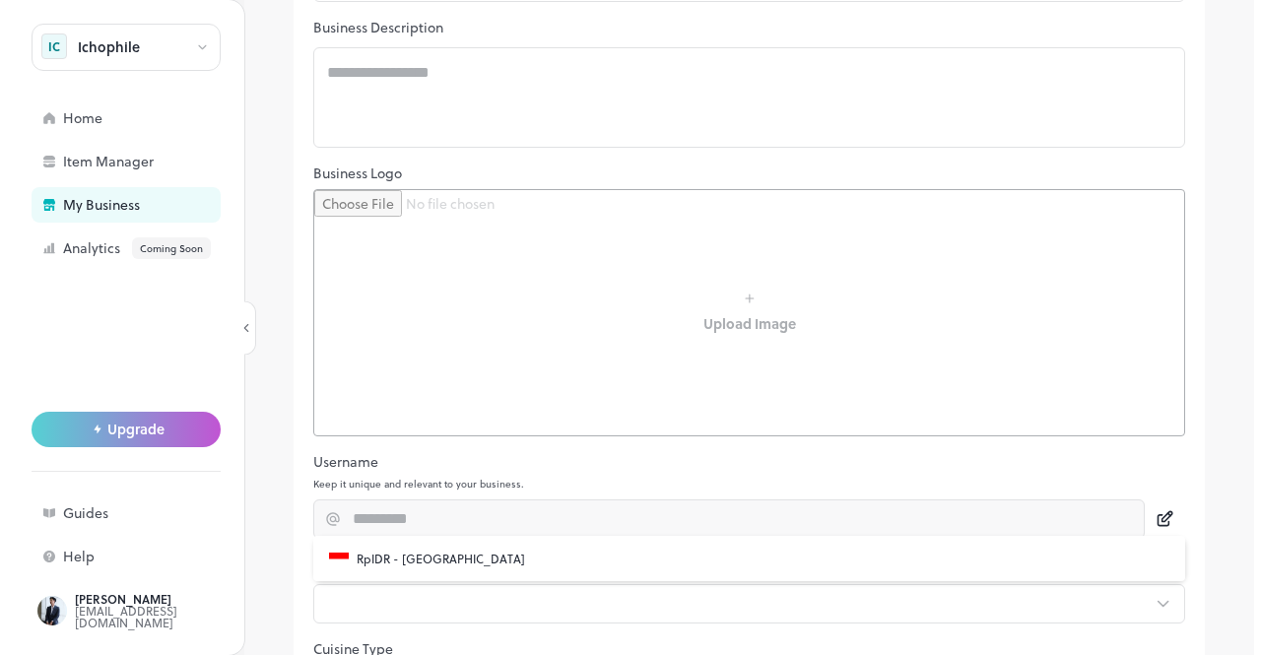
scroll to position [441, 0]
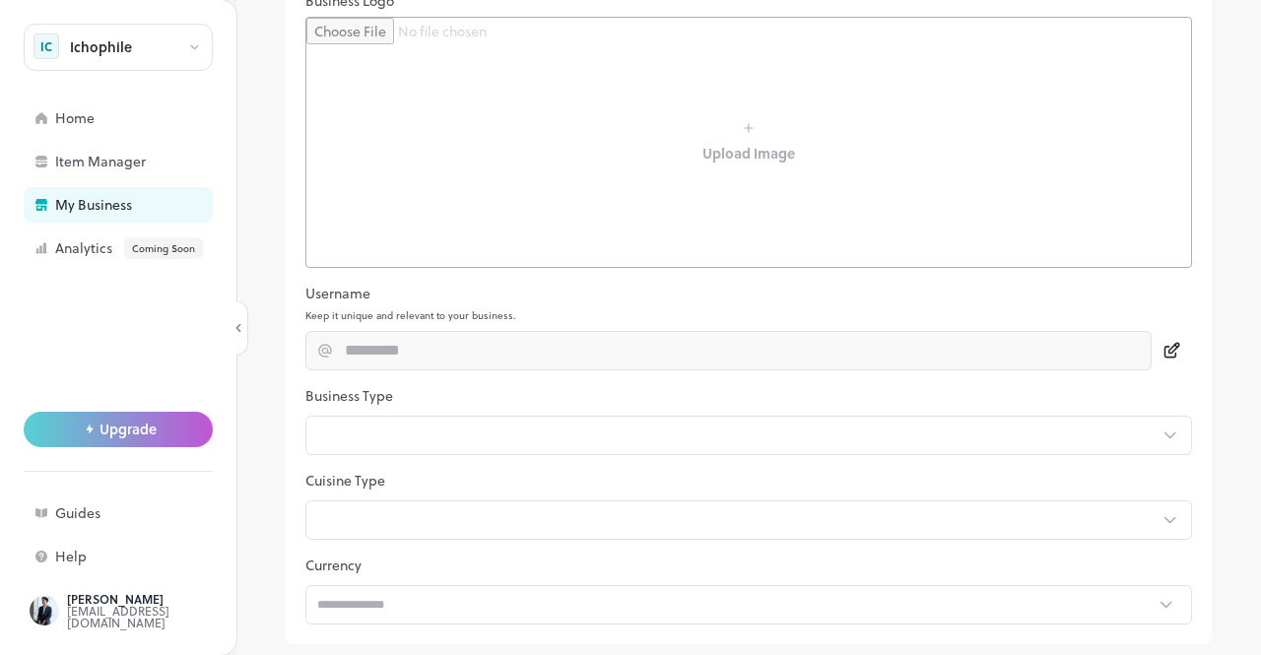
click at [1205, 344] on div "My Business Save Profile Contact Brand Hours Social Users Plan Whitelabelling I…" at bounding box center [748, 327] width 1024 height 655
click at [118, 110] on div "Home" at bounding box center [118, 117] width 189 height 35
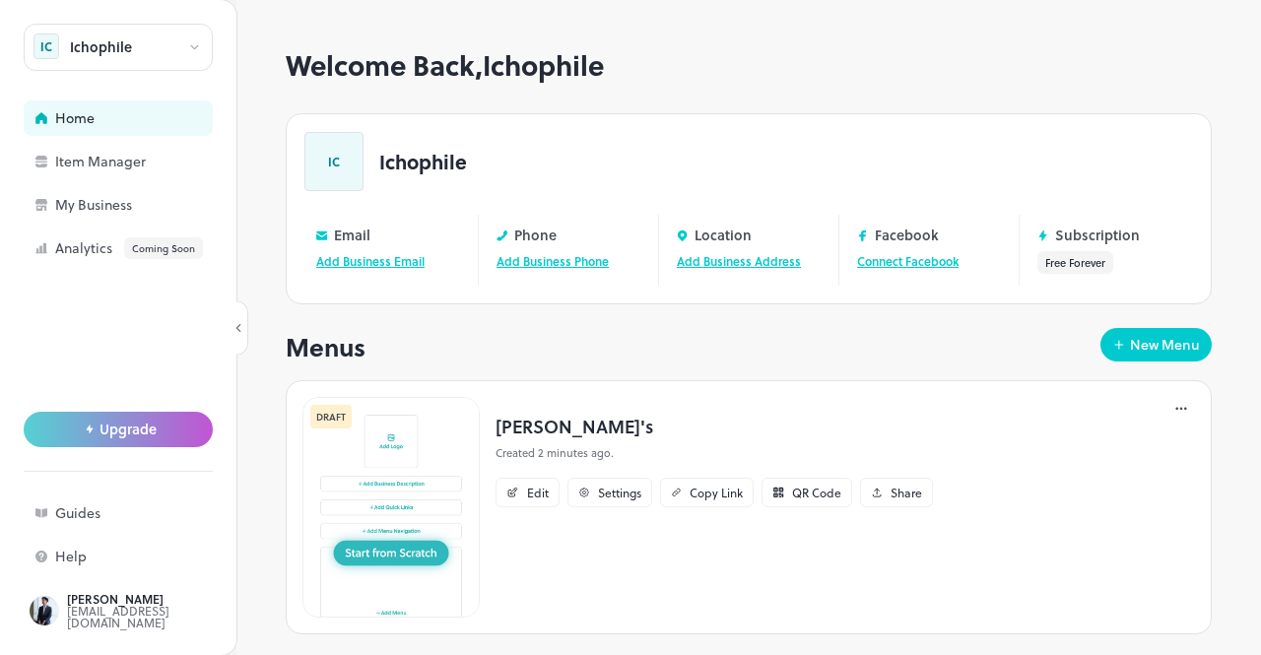
click at [190, 37] on div at bounding box center [194, 47] width 15 height 21
click at [196, 51] on div at bounding box center [630, 327] width 1261 height 655
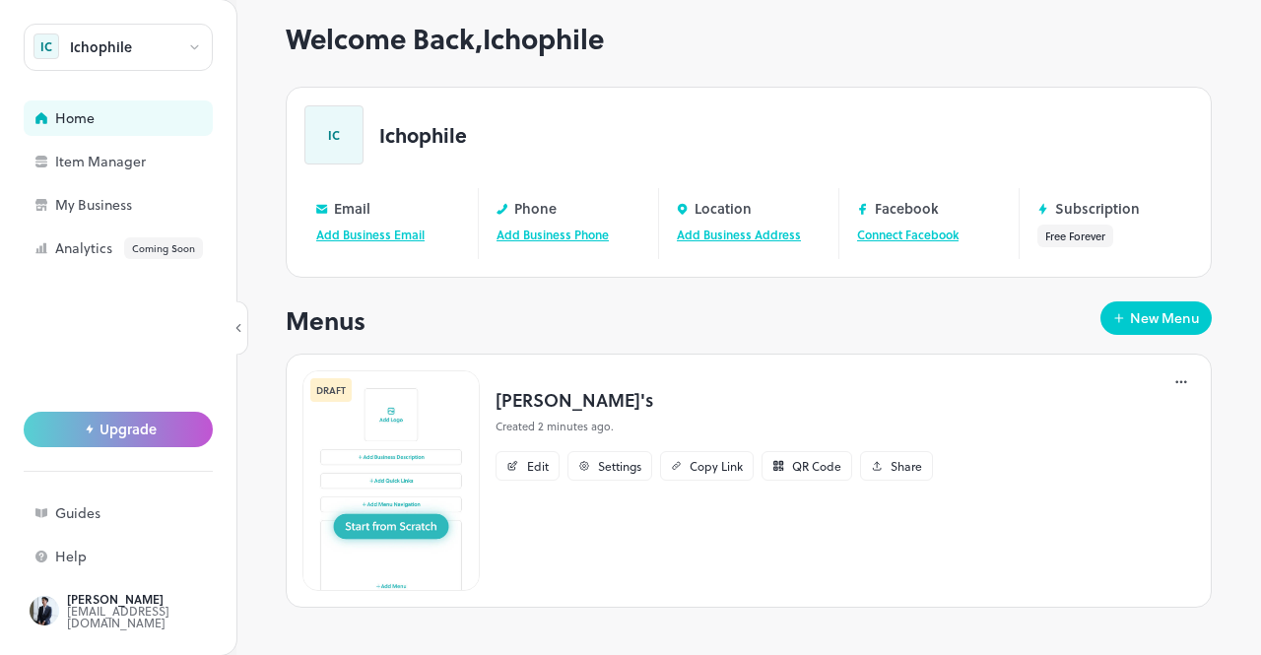
click at [404, 527] on img at bounding box center [390, 480] width 177 height 221
